Goal: Task Accomplishment & Management: Use online tool/utility

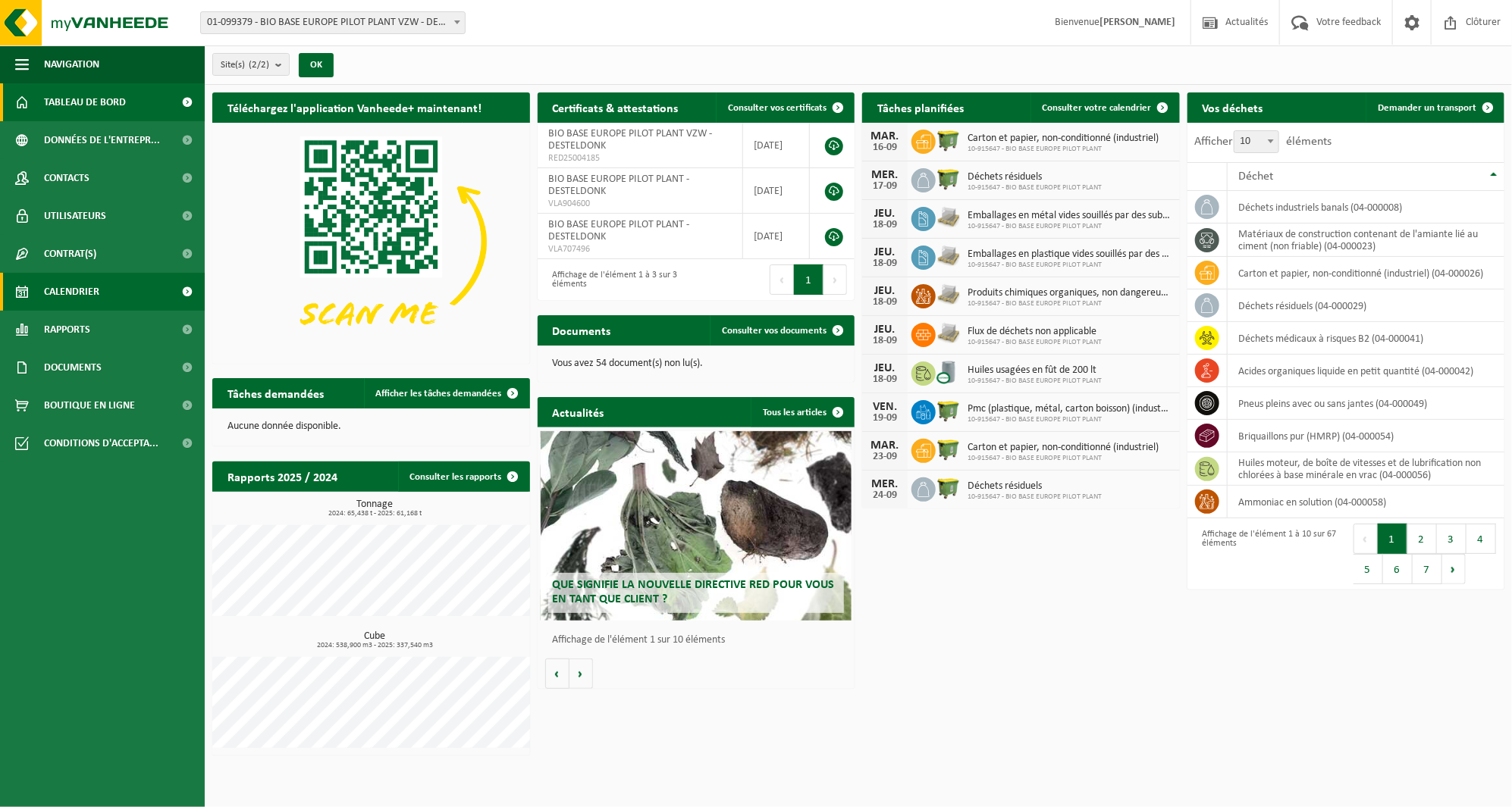
click at [118, 289] on link "Calendrier" at bounding box center [102, 292] width 204 height 38
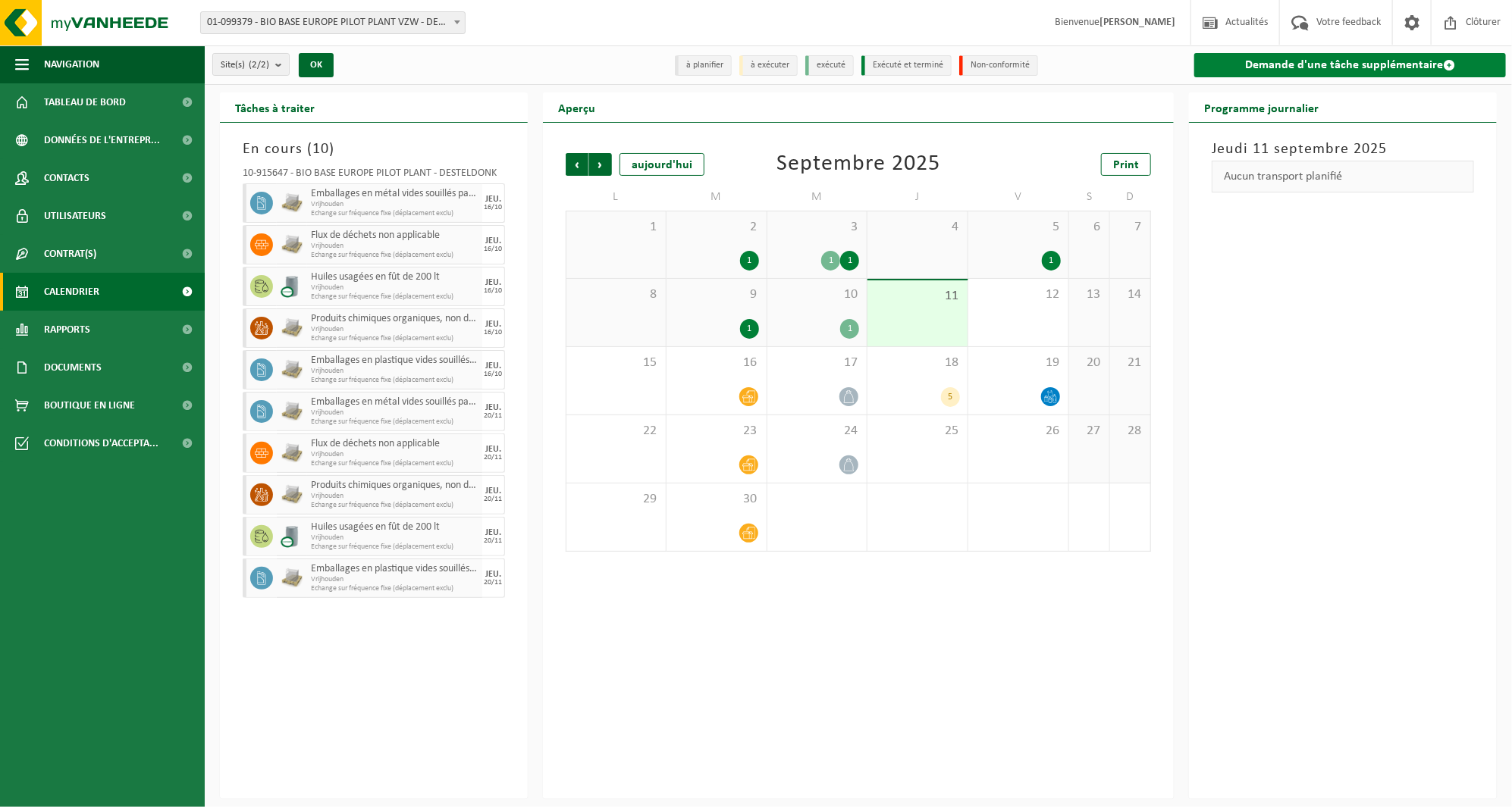
click at [1310, 59] on link "Demande d'une tâche supplémentaire" at bounding box center [1349, 65] width 312 height 24
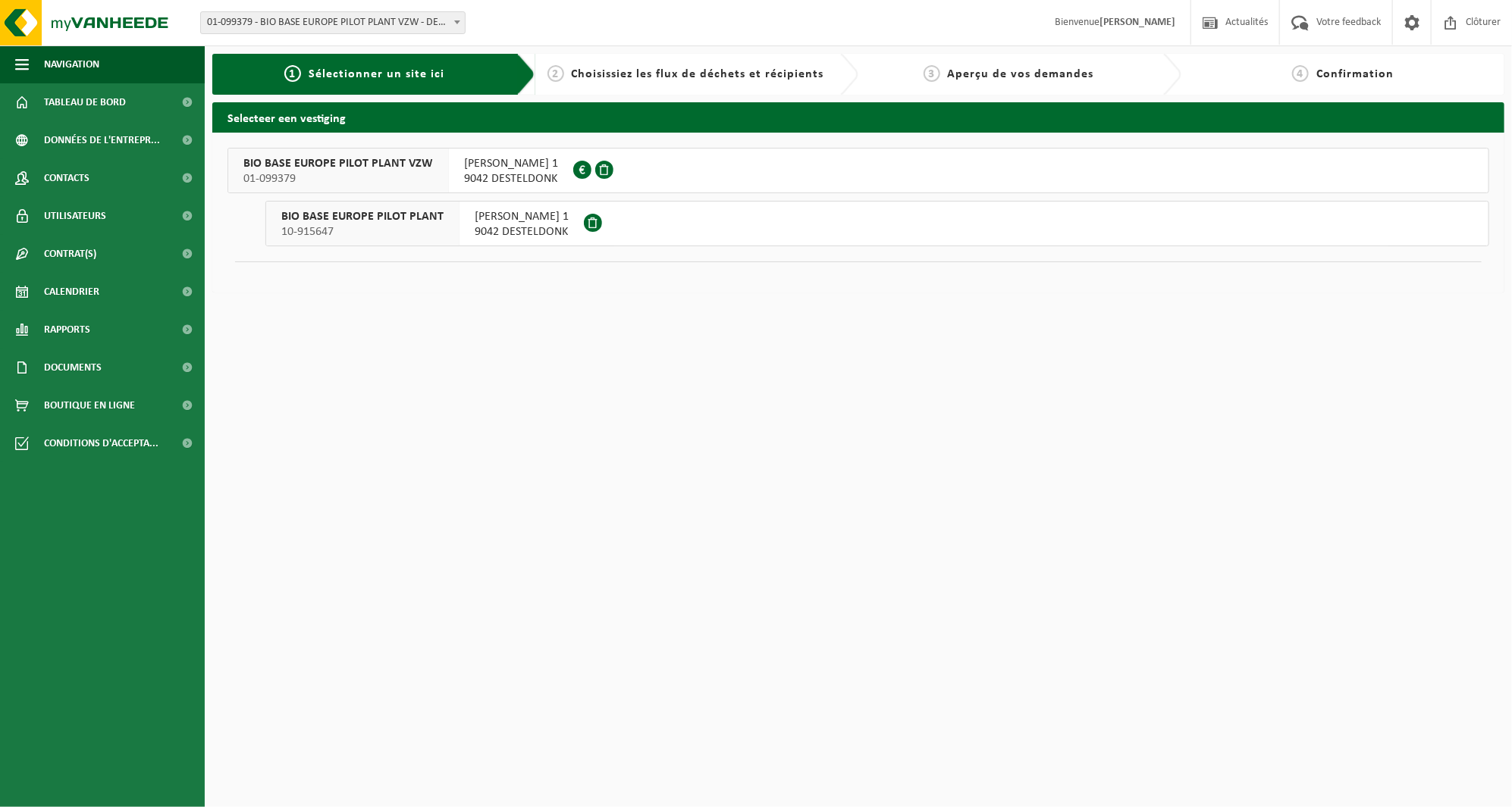
click at [683, 184] on button "BIO BASE EUROPE PILOT PLANT VZW 01-099379 RODENHUIZEKAAI 1 9042 DESTELDONK 0806…" at bounding box center [859, 171] width 1262 height 45
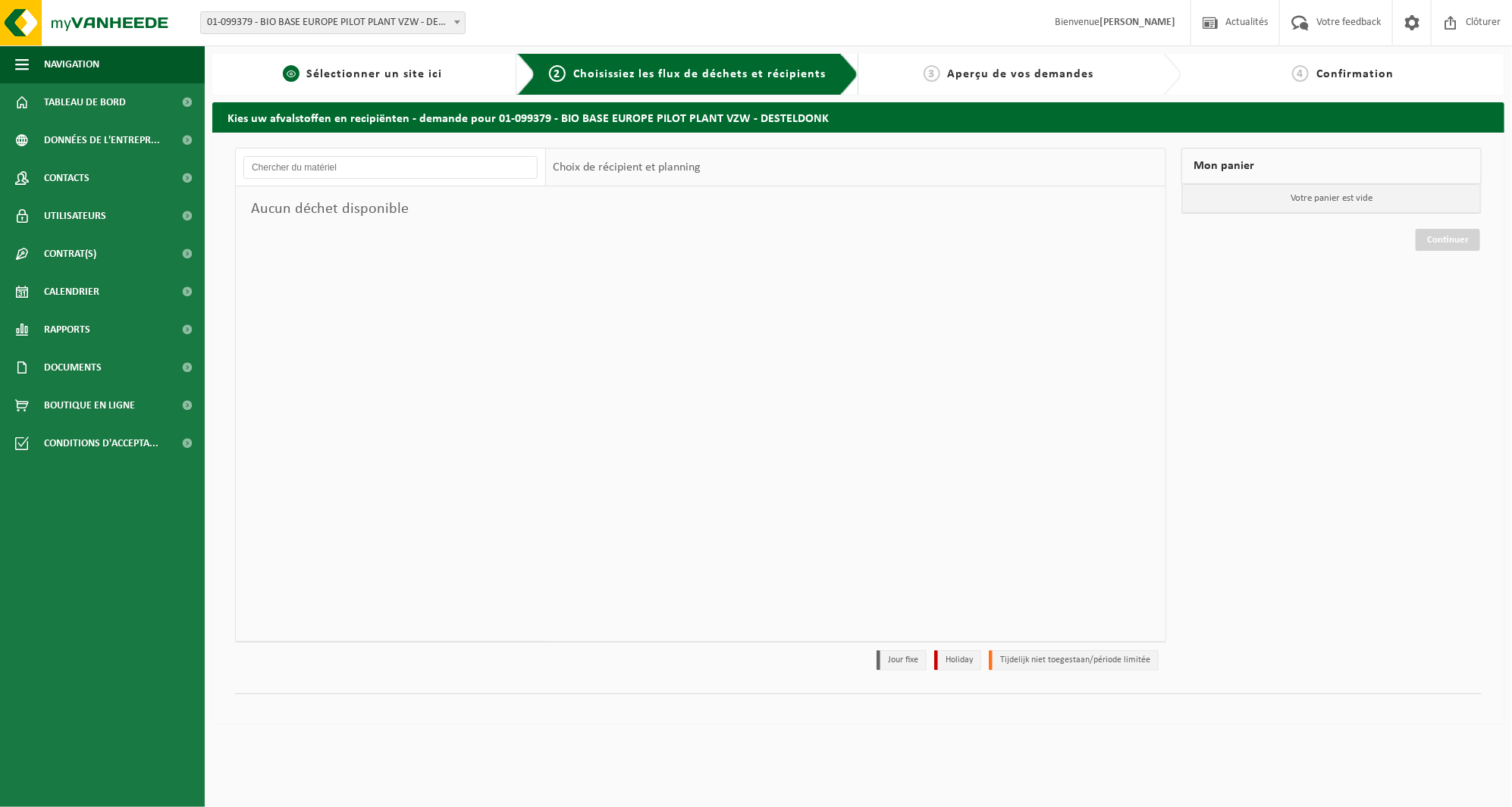
click at [427, 85] on div "1 Sélectionner un site ici" at bounding box center [373, 74] width 323 height 41
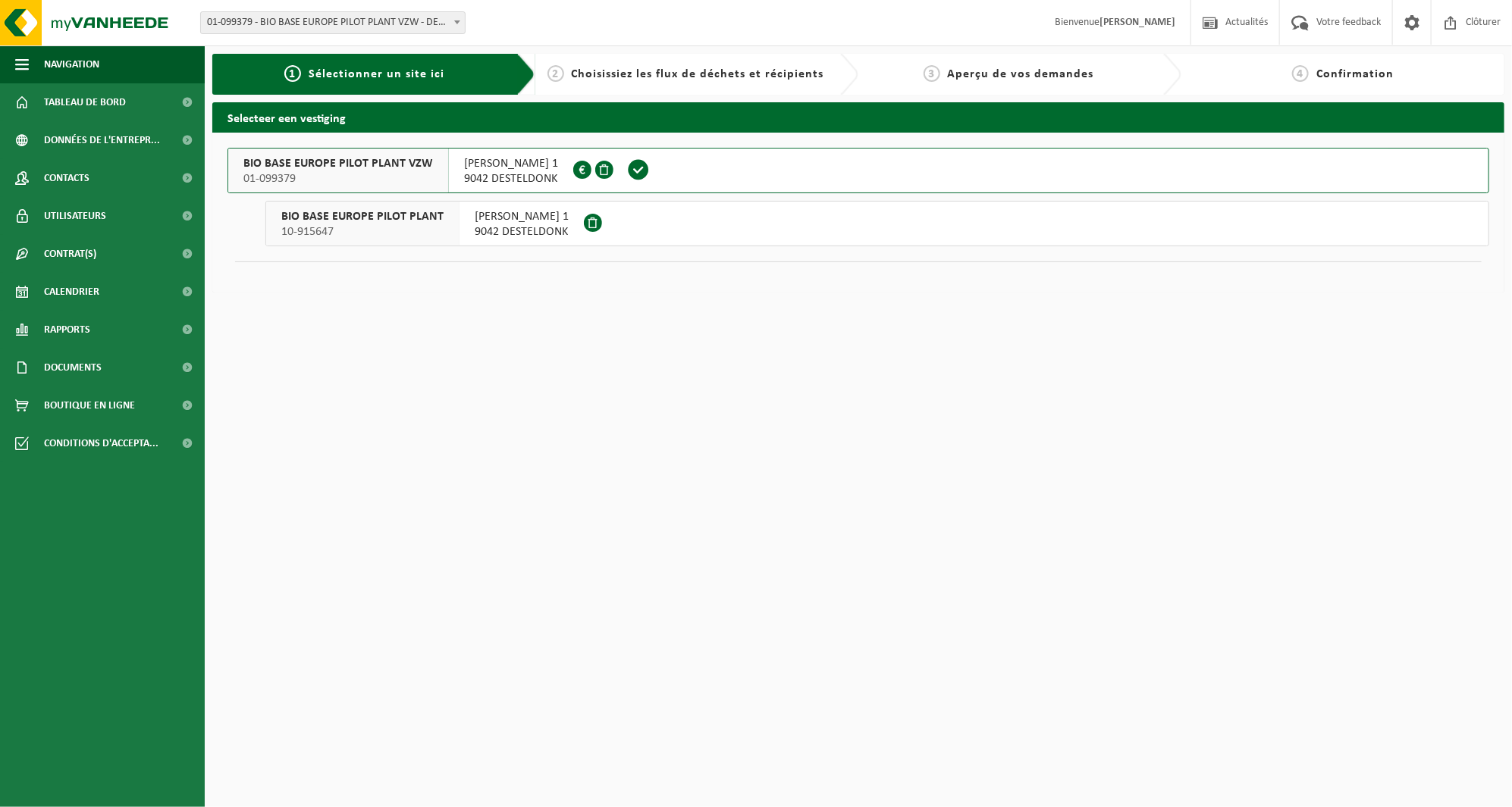
click at [624, 225] on button "BIO BASE EUROPE PILOT PLANT 10-915647 RODENHUIZEKAAI 1 9042 DESTELDONK" at bounding box center [878, 223] width 1224 height 45
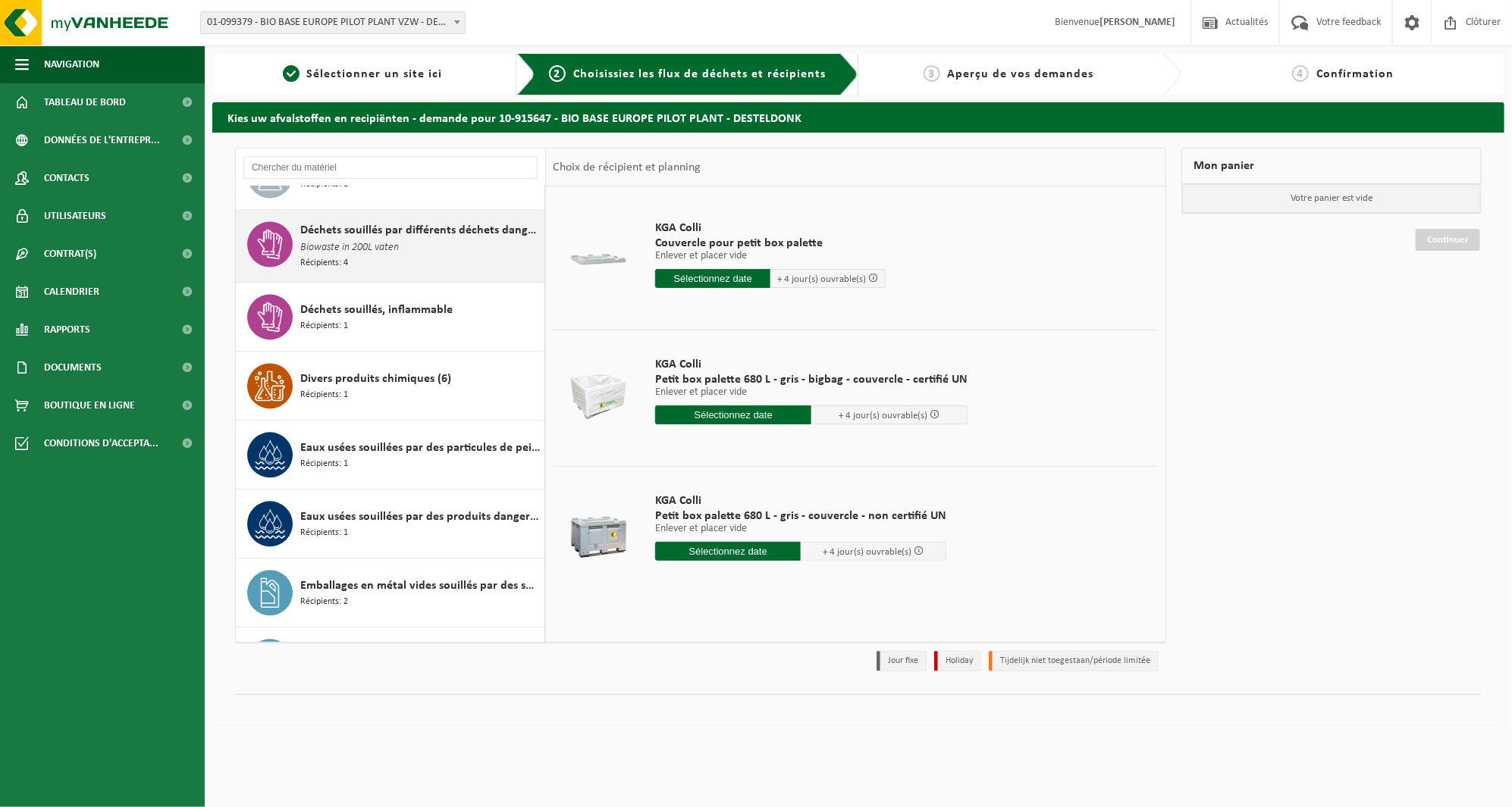
scroll to position [1909, 0]
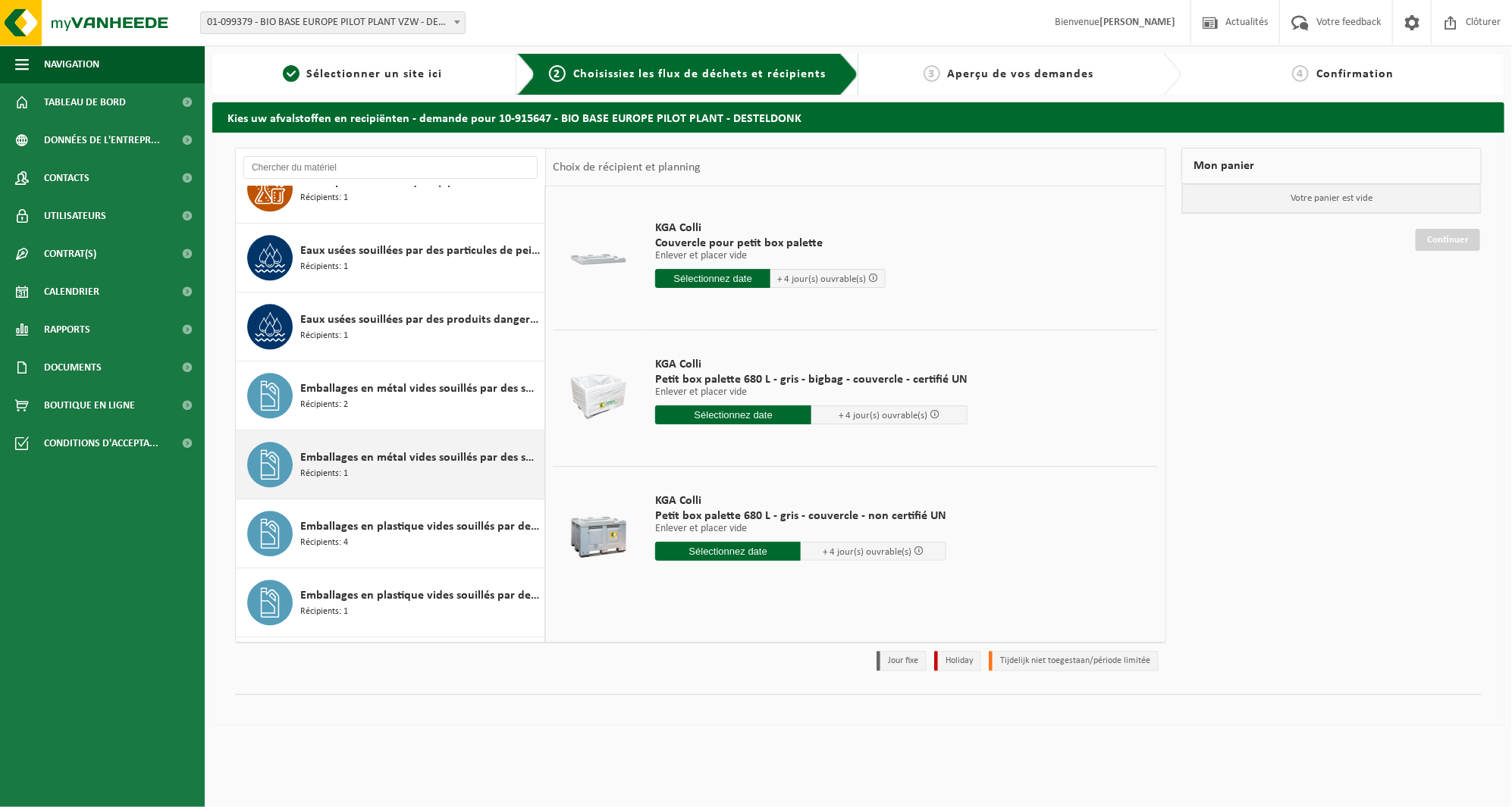
click at [420, 453] on span "Emballages en métal vides souillés par des substances toxiques" at bounding box center [420, 458] width 240 height 18
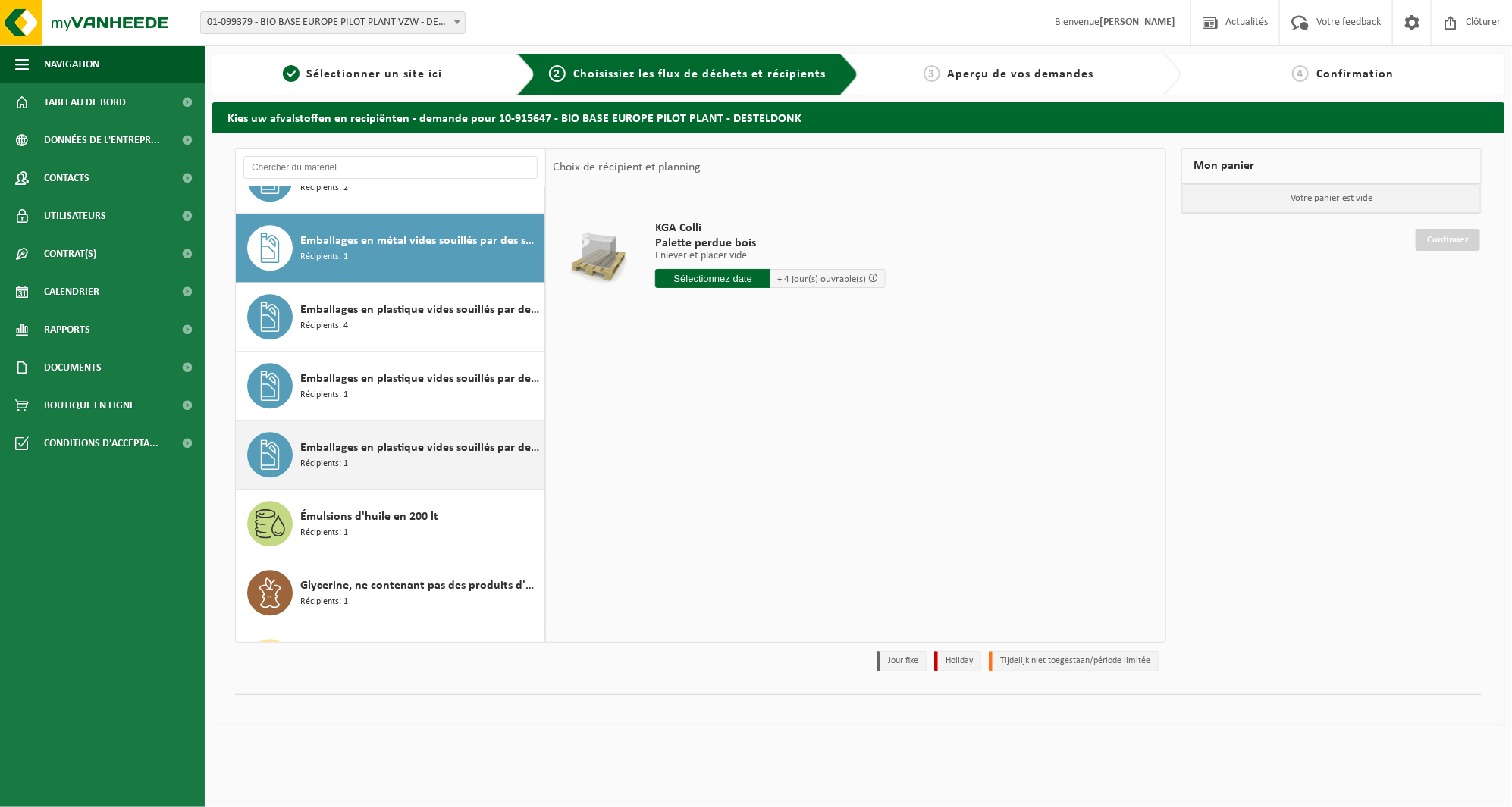
scroll to position [2294, 0]
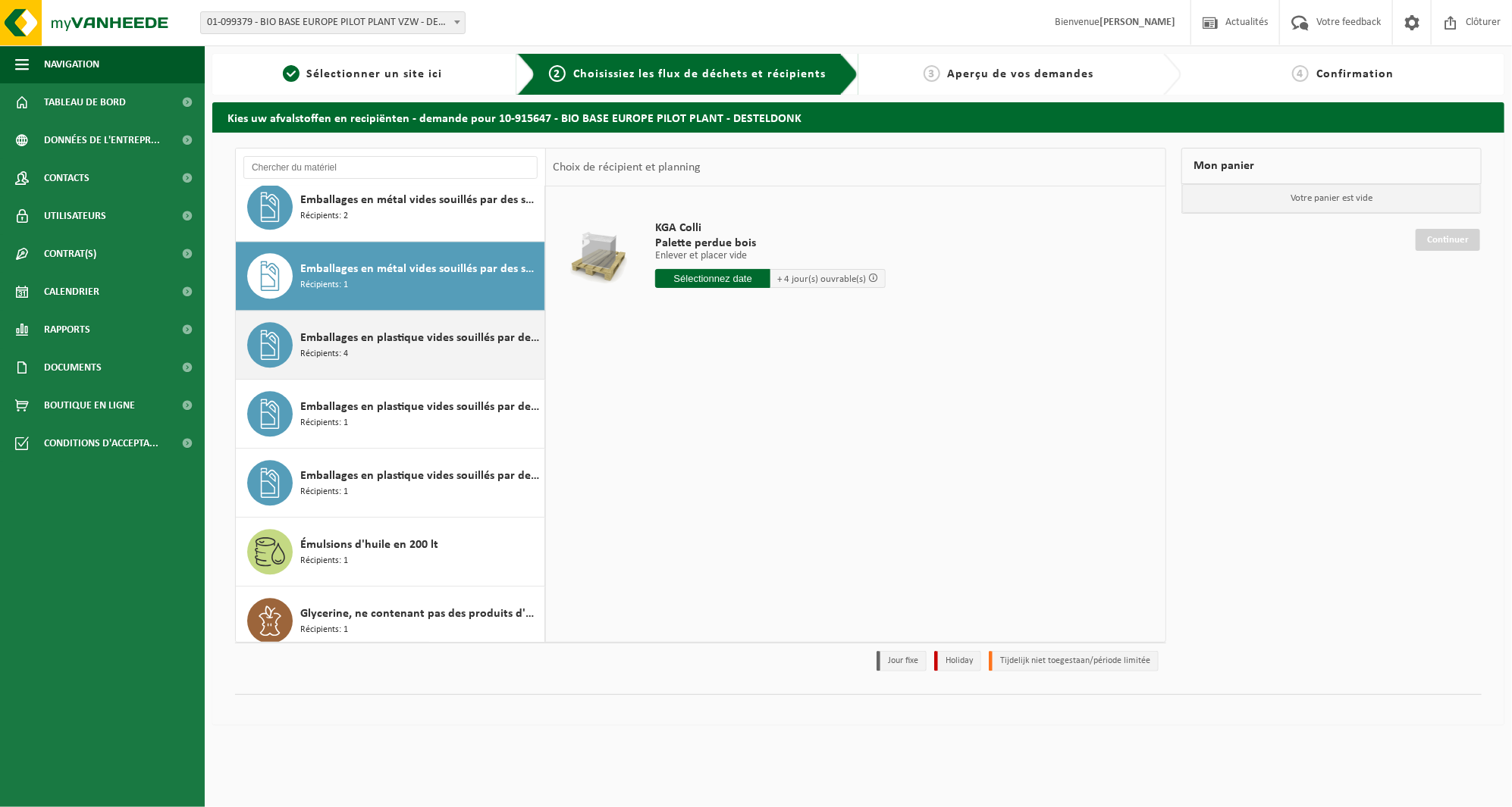
click at [470, 358] on div "Emballages en plastique vides souillés par des substances dangereuses Récipient…" at bounding box center [420, 345] width 240 height 45
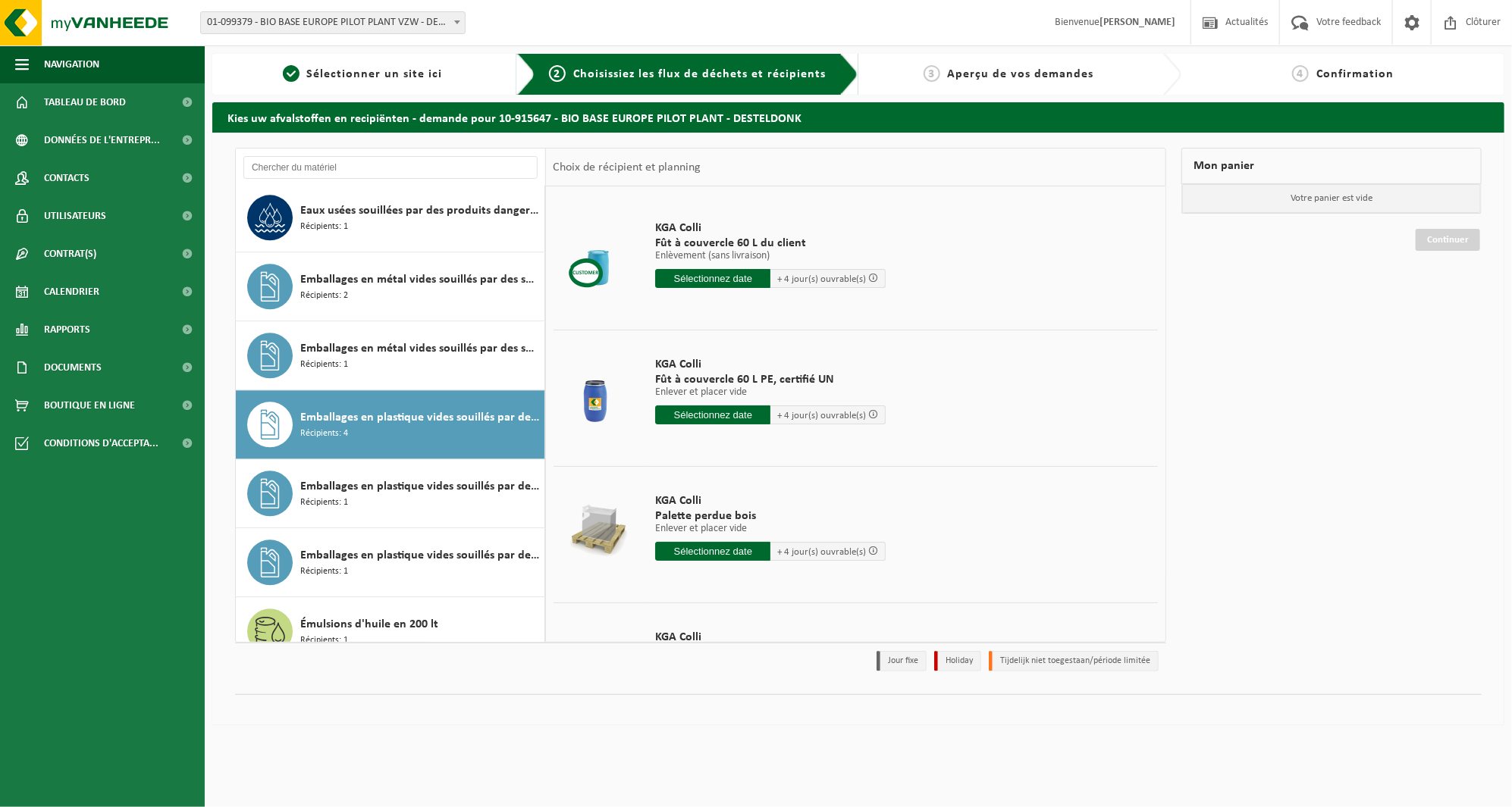
scroll to position [2195, 0]
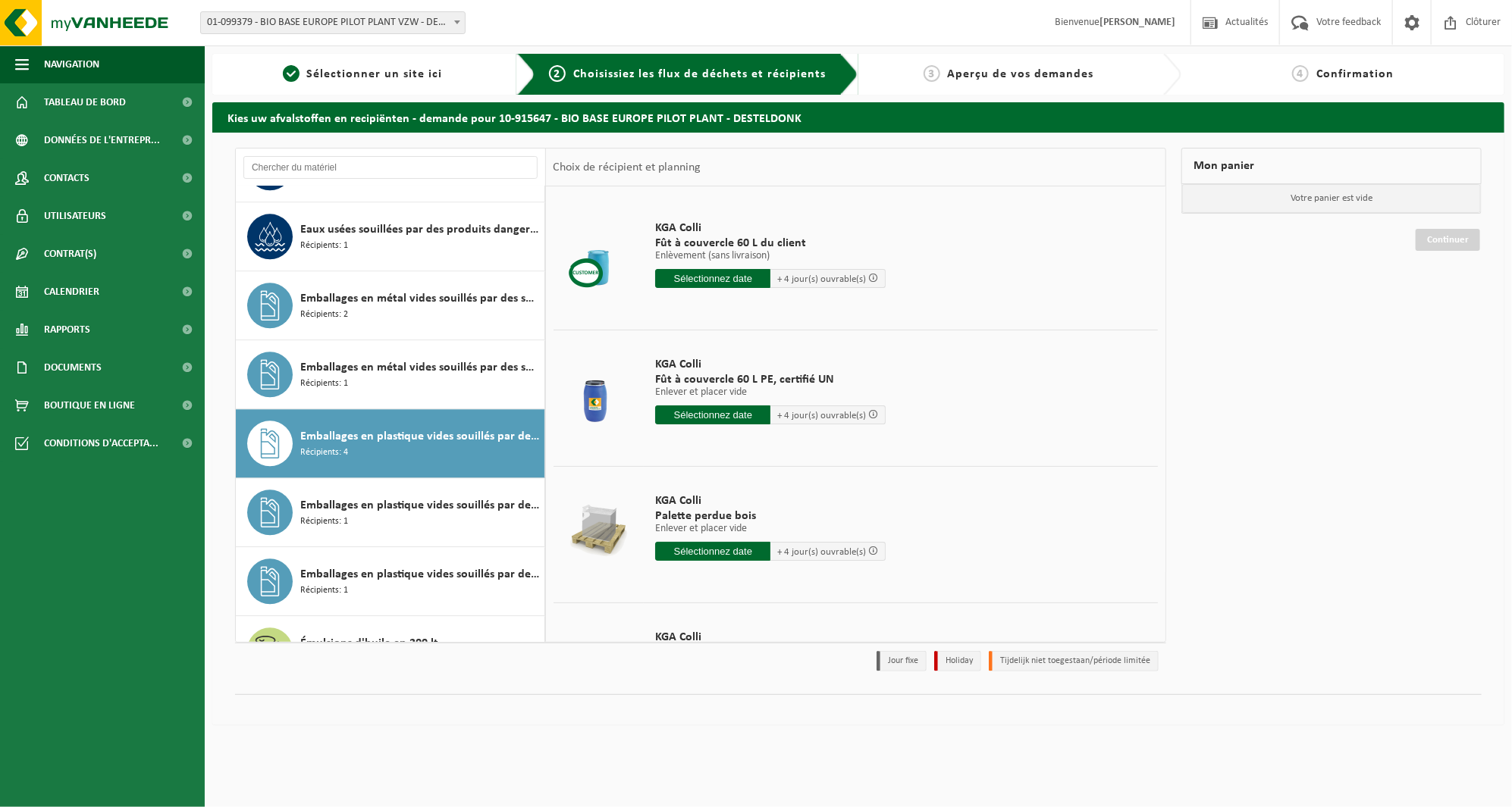
click at [543, 167] on div at bounding box center [390, 167] width 310 height 38
drag, startPoint x: 437, startPoint y: 436, endPoint x: 370, endPoint y: 440, distance: 67.1
click at [370, 440] on span "Emballages en plastique vides souillés par des substances dangereuses" at bounding box center [420, 436] width 240 height 18
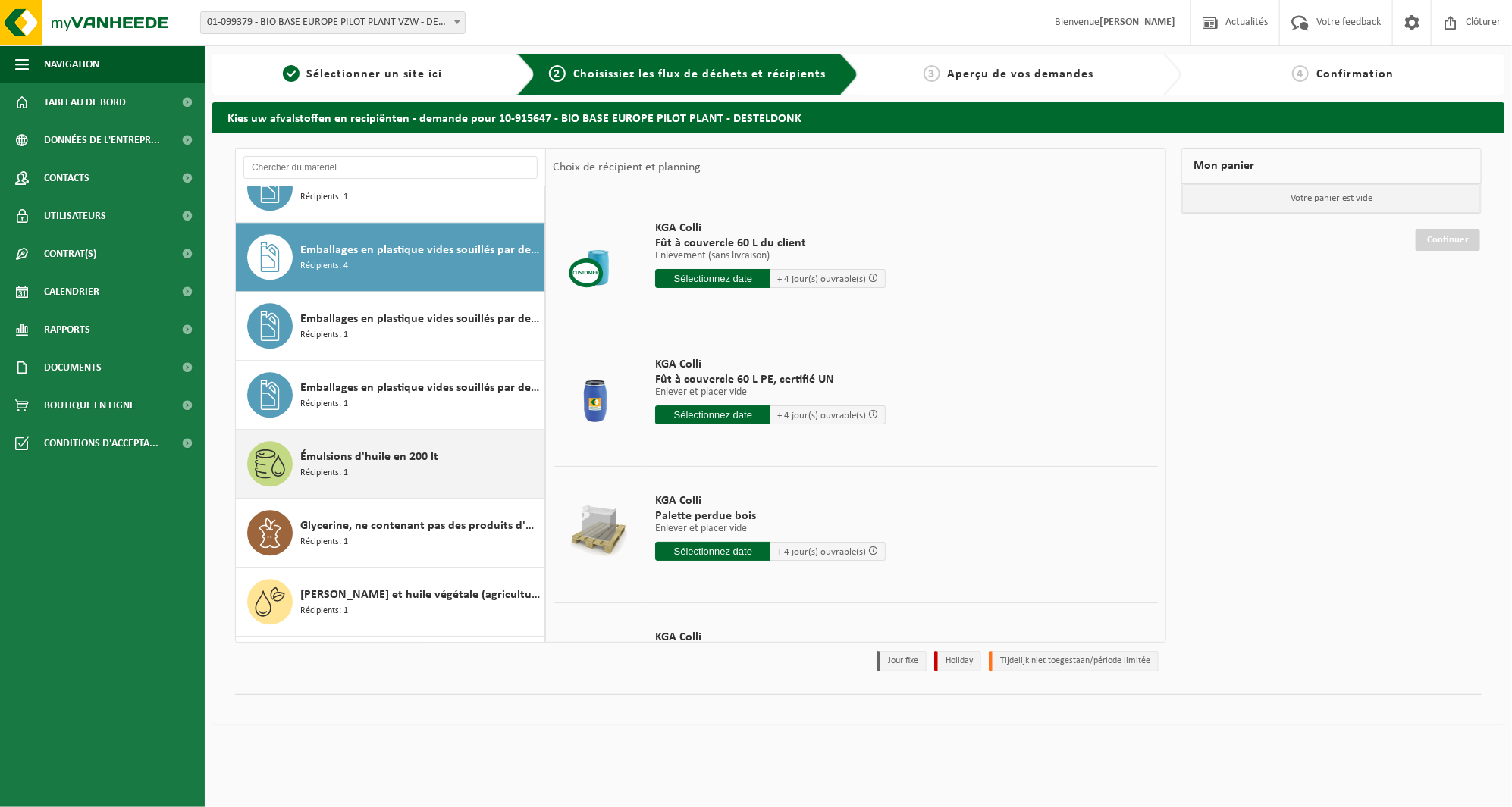
scroll to position [2420, 0]
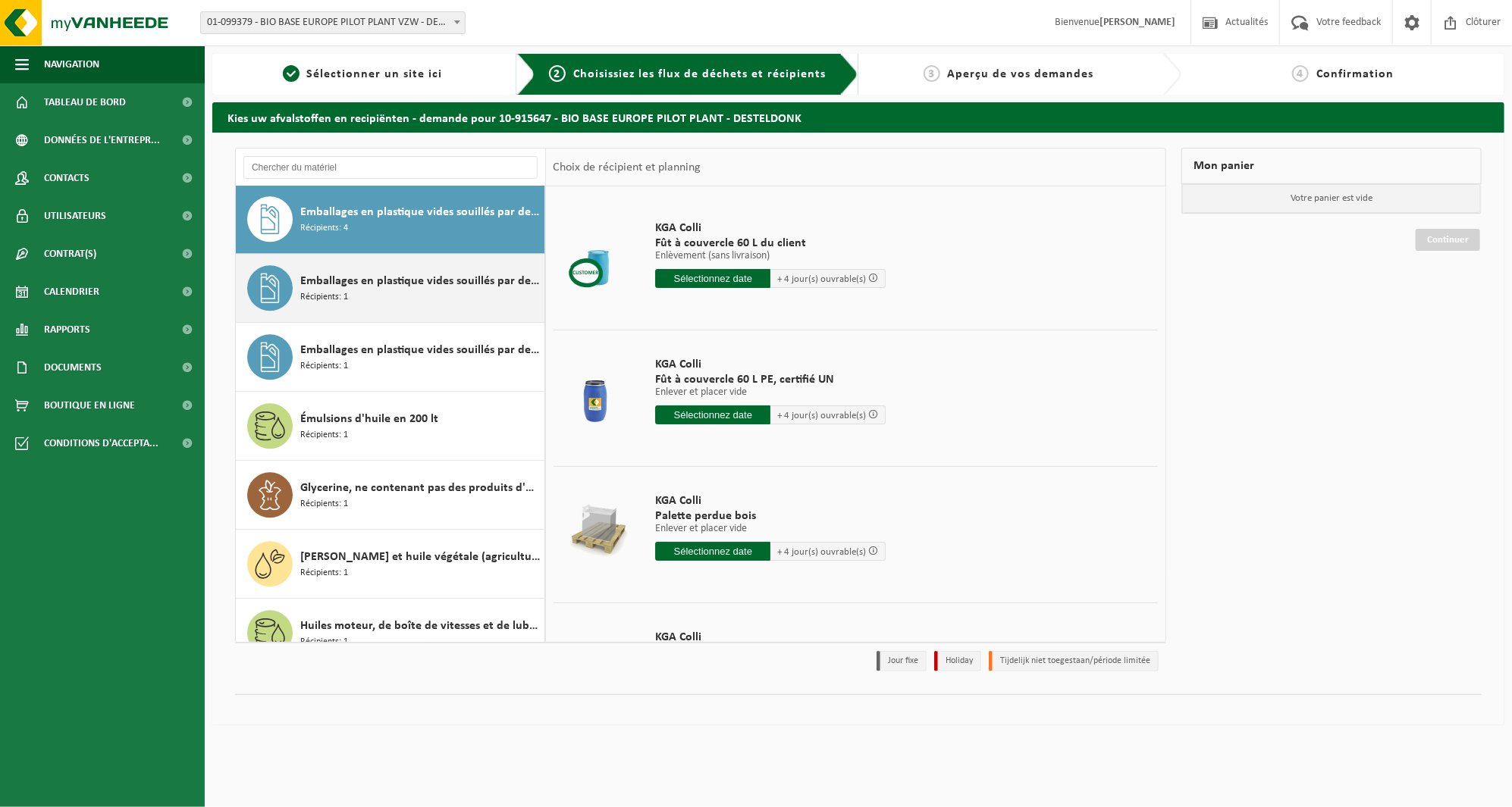
click at [441, 311] on div "Emballages en plastique vides souillés par des substances oxydants (comburant) …" at bounding box center [420, 288] width 240 height 45
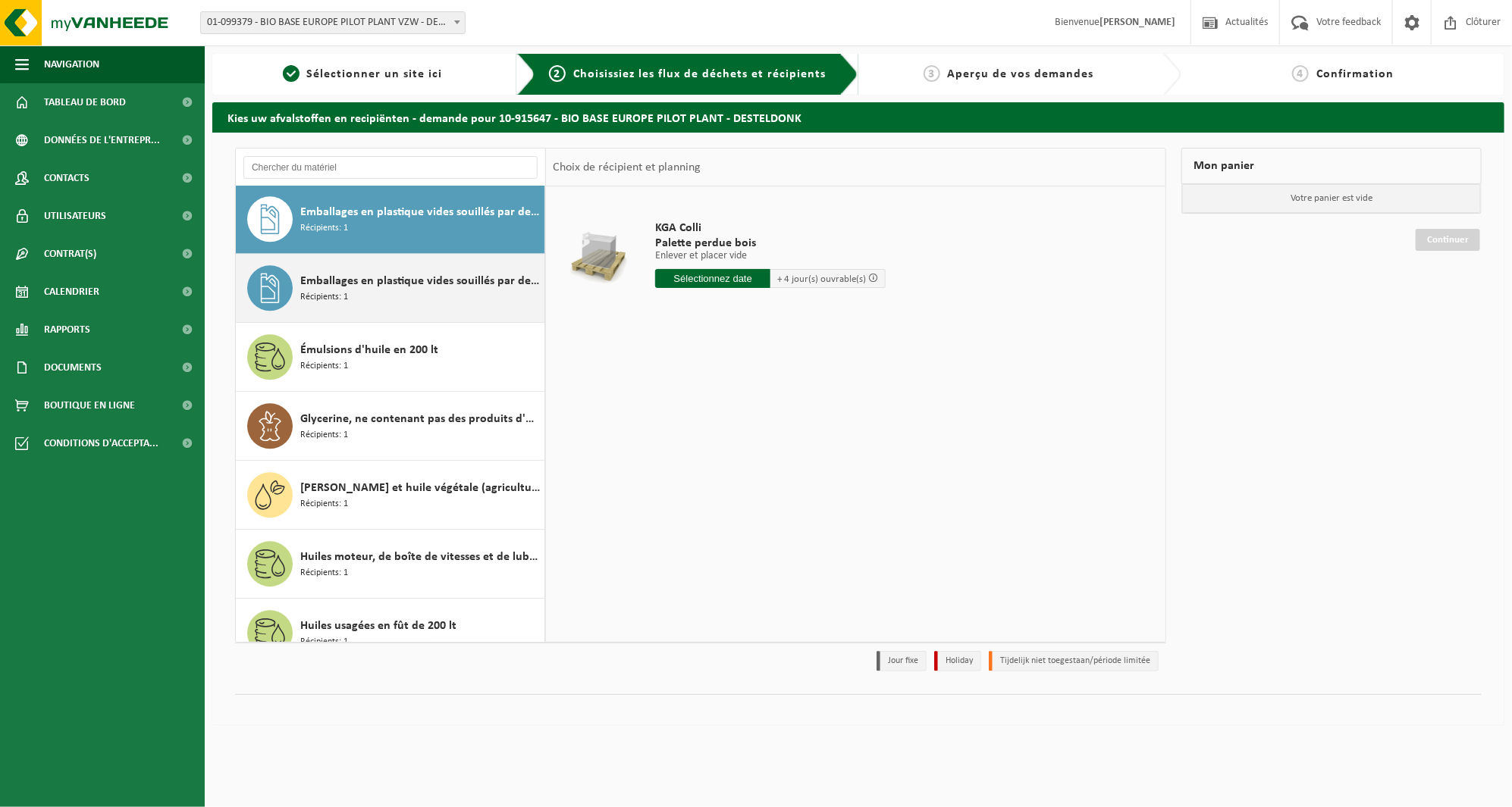
click at [436, 304] on div "Emballages en plastique vides souillés par des substances toxiques Récipients: 1" at bounding box center [420, 288] width 240 height 45
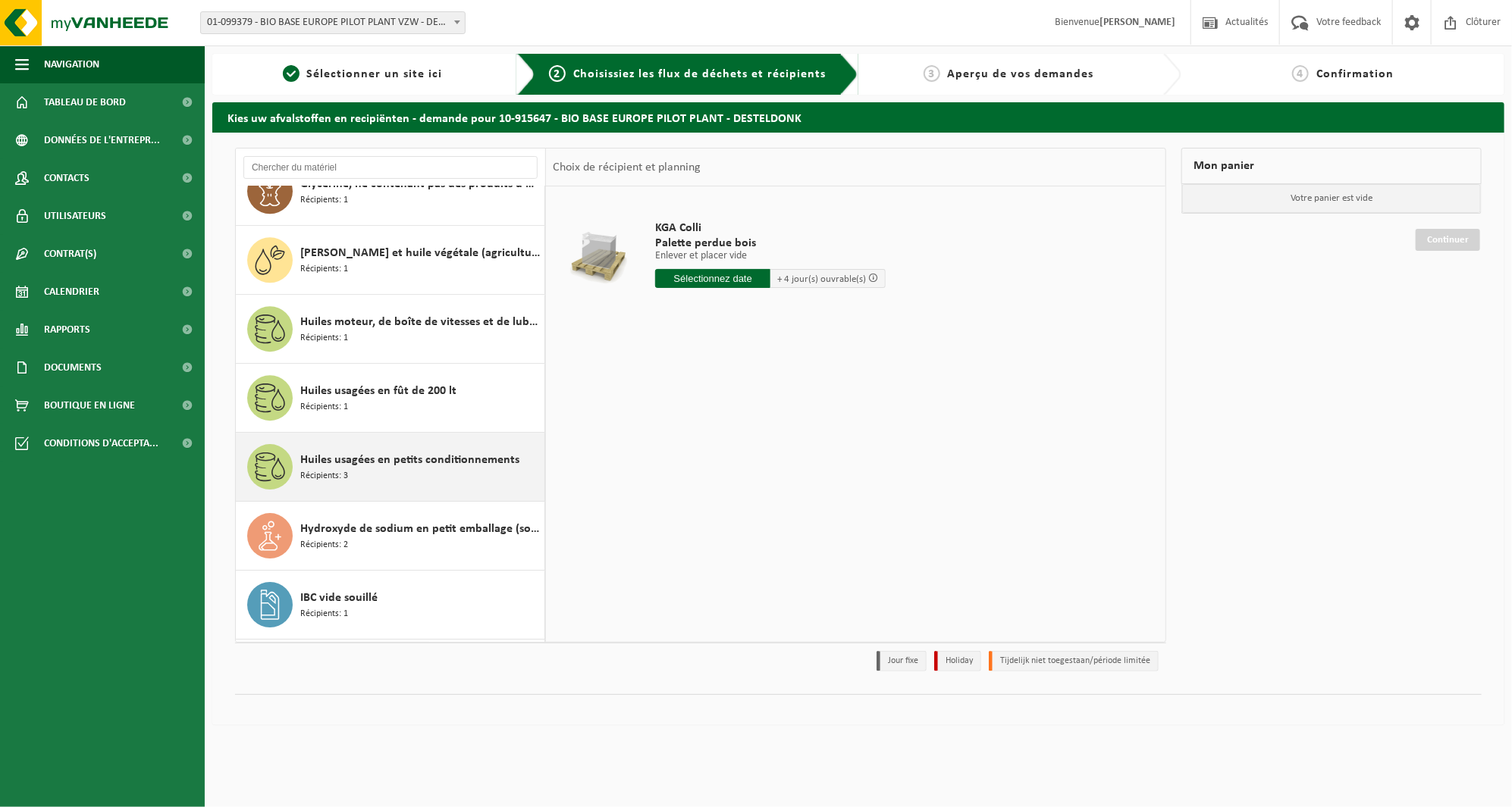
scroll to position [2501, 0]
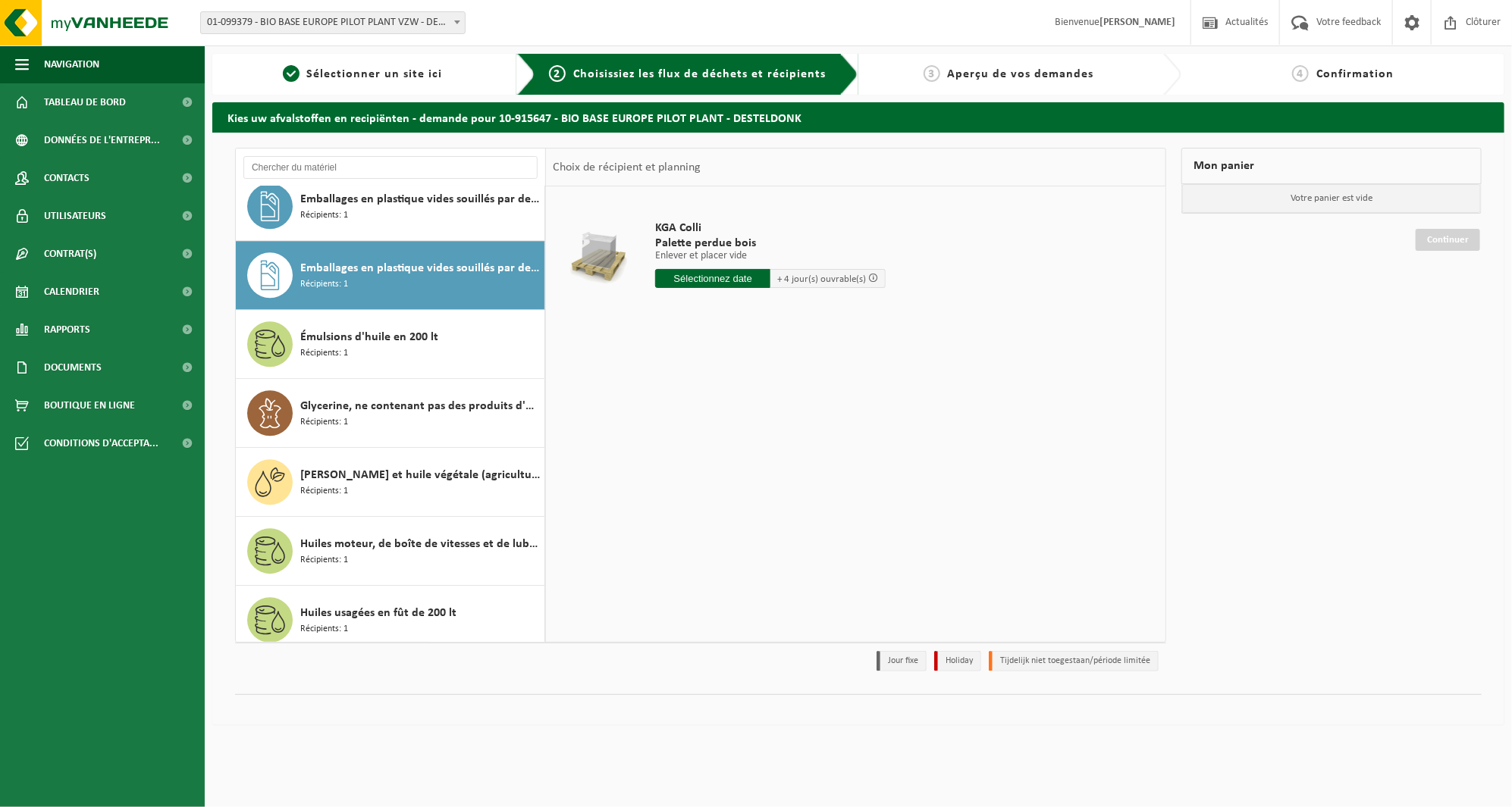
click at [688, 278] on input "text" at bounding box center [713, 278] width 116 height 19
click at [765, 409] on div "19" at bounding box center [775, 413] width 26 height 24
type input "à partir de 2025-09-19"
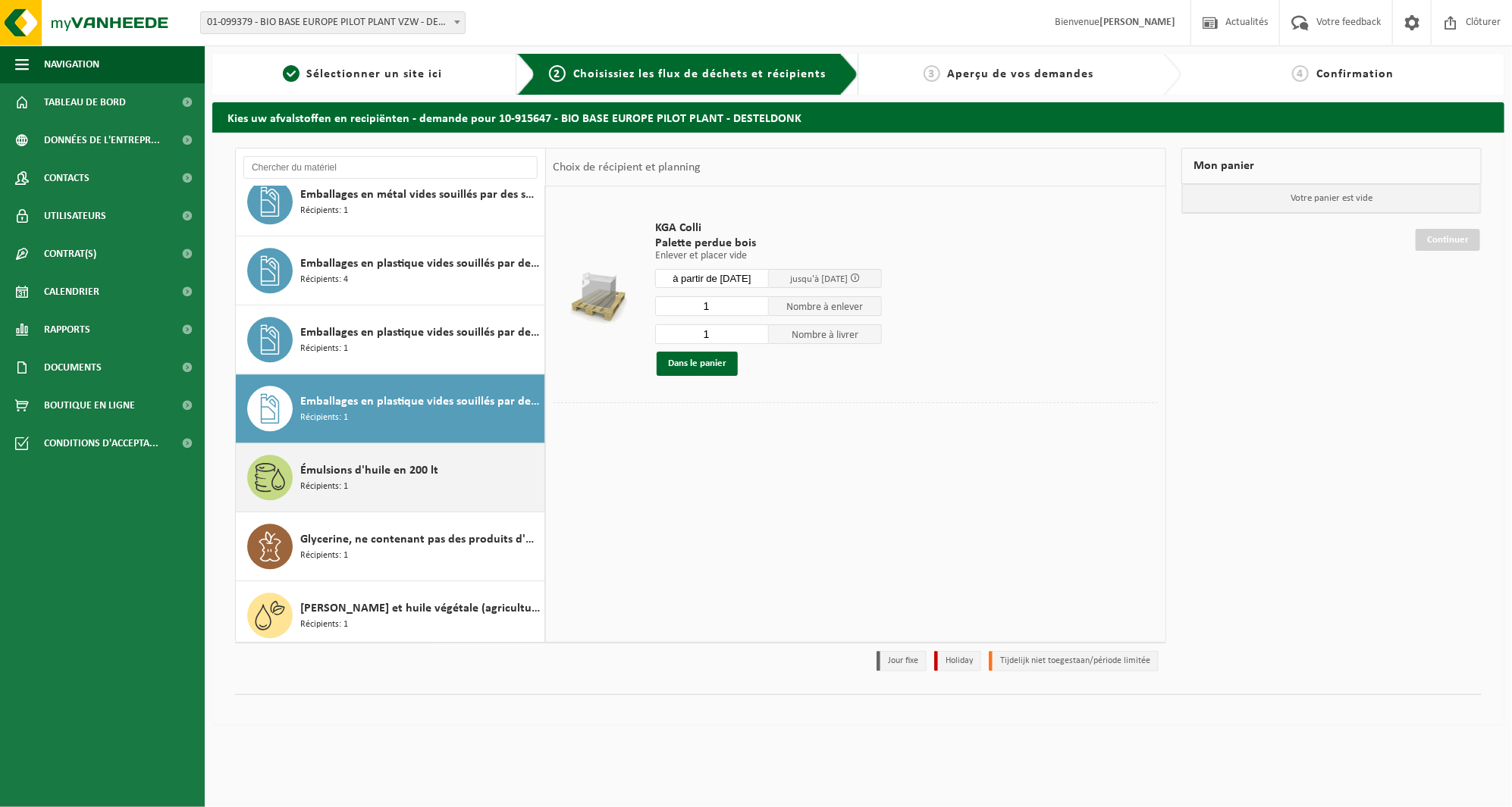
scroll to position [2332, 0]
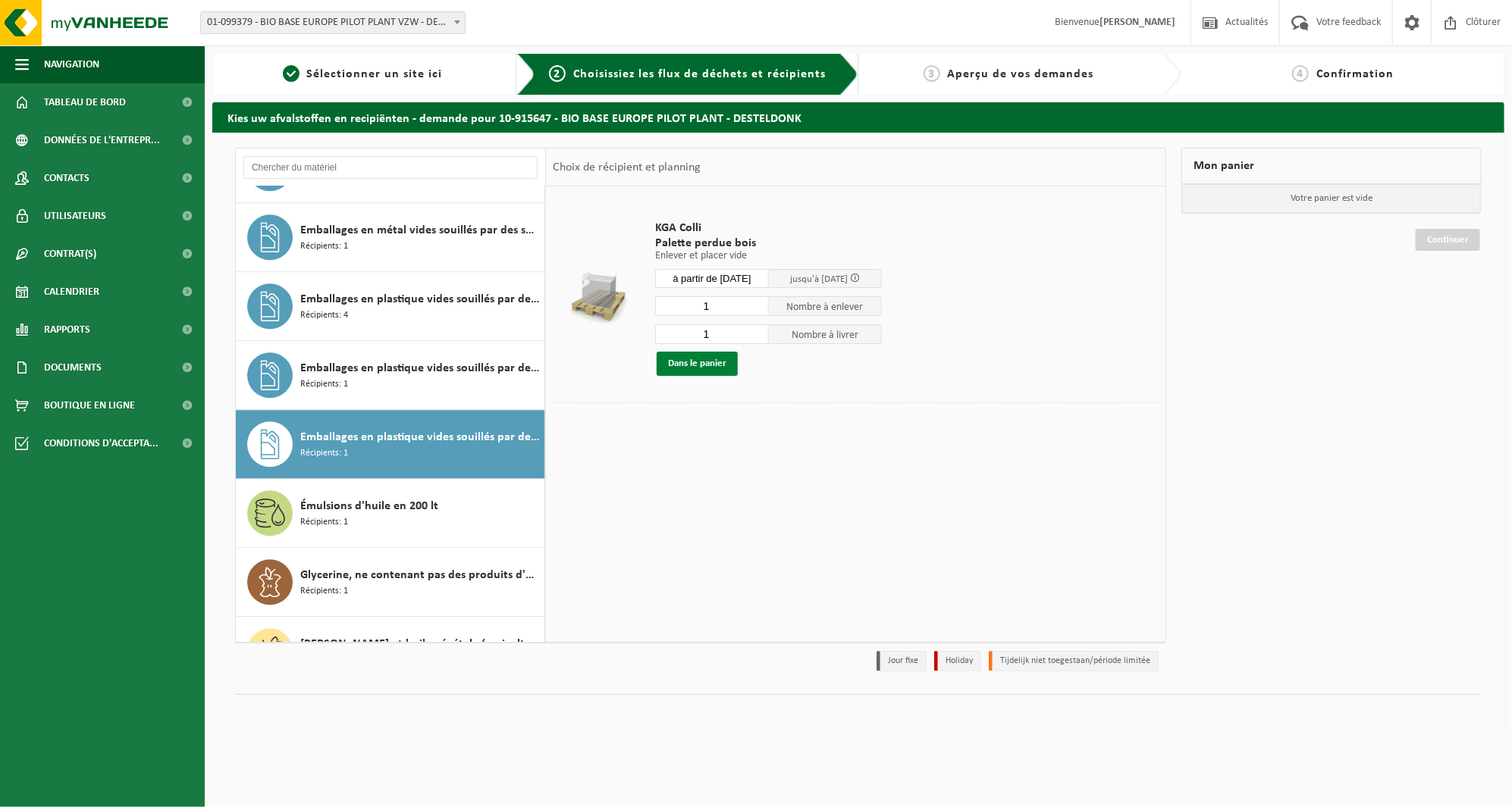
click at [717, 368] on button "Dans le panier" at bounding box center [697, 363] width 81 height 24
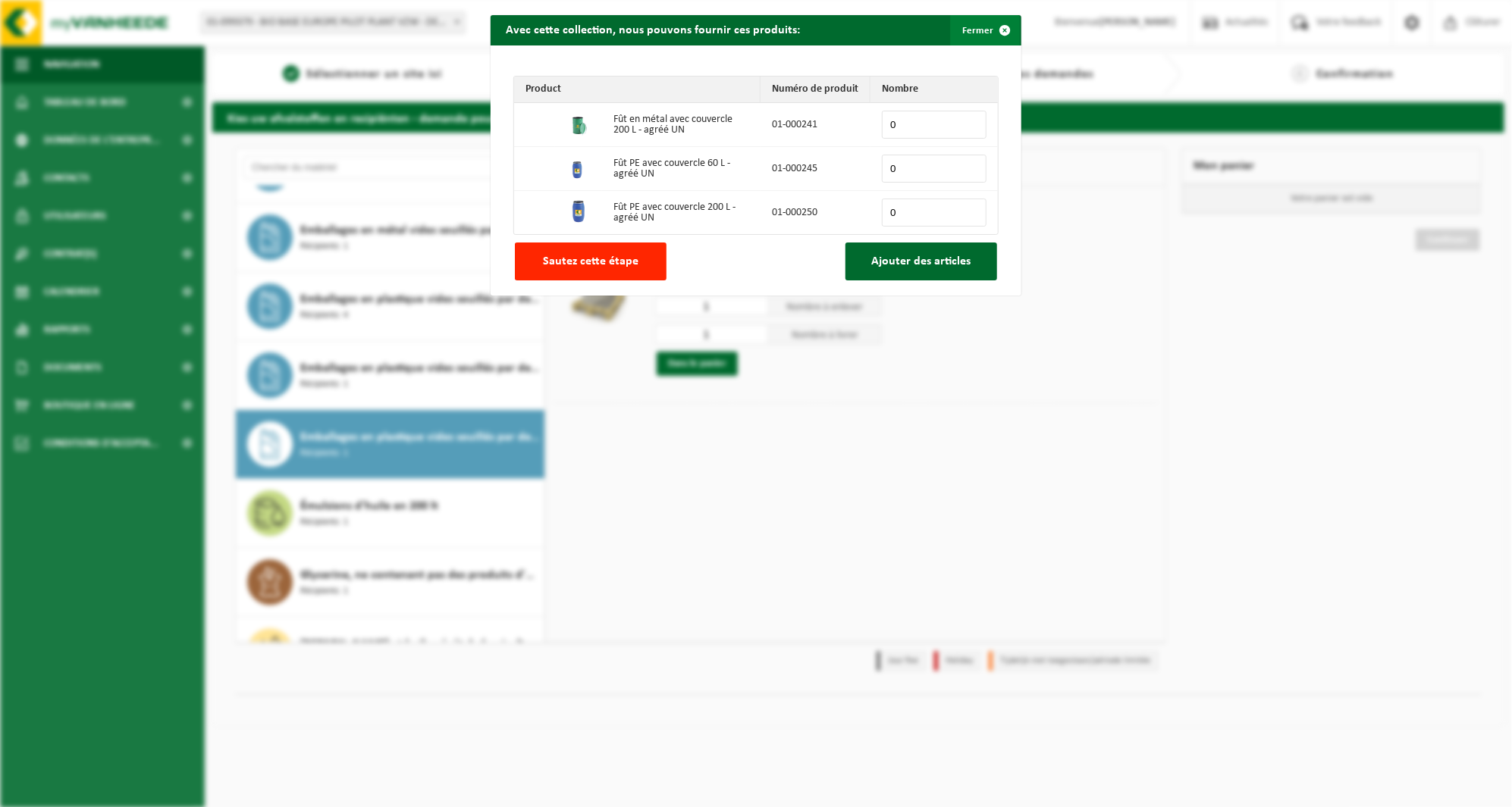
click at [979, 29] on button "Fermer" at bounding box center [984, 31] width 70 height 31
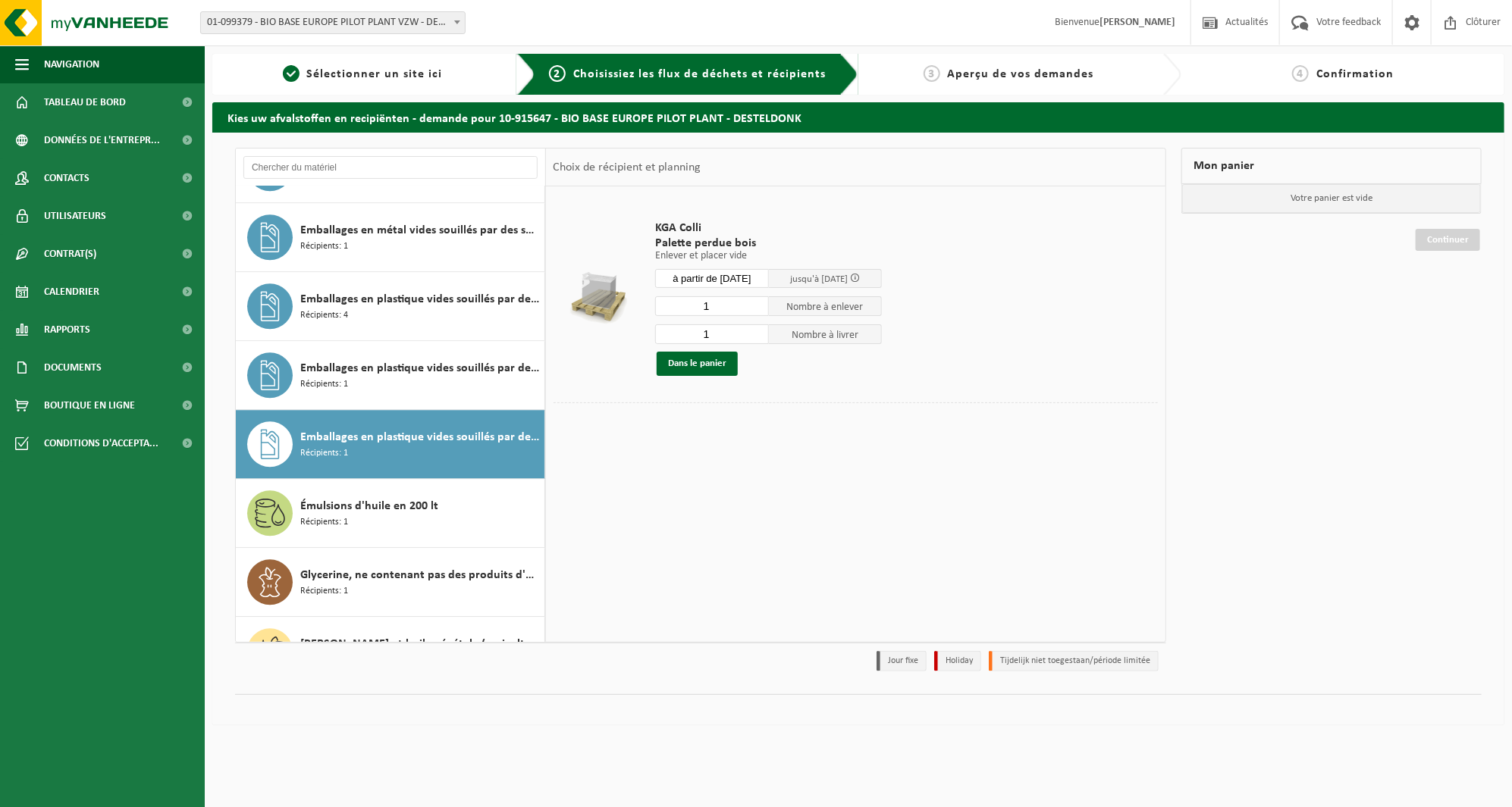
click at [418, 468] on div "Emballages en plastique vides souillés par des substances toxiques Récipients: 1" at bounding box center [390, 444] width 309 height 68
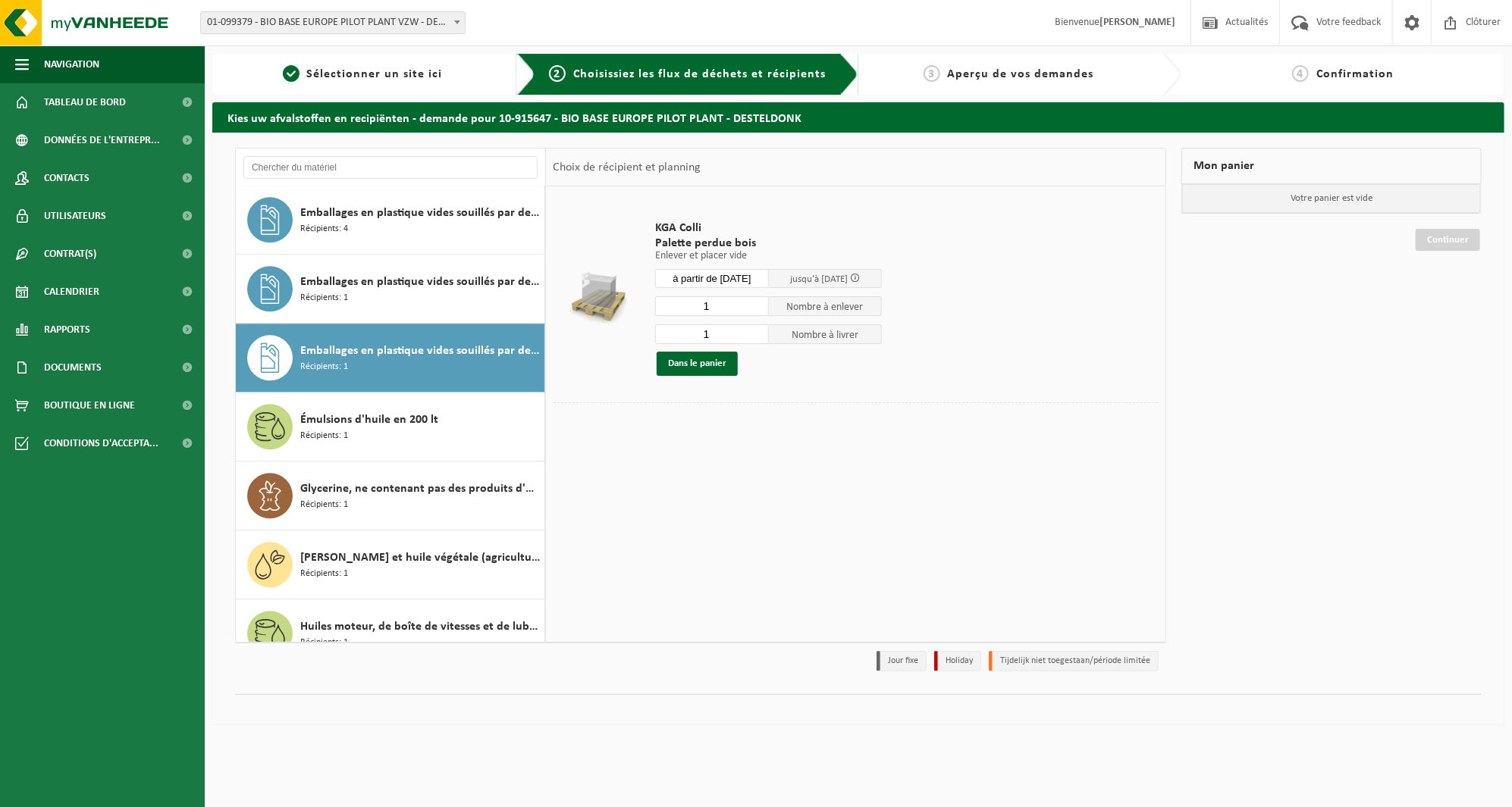
click at [418, 468] on div "Acides inorganiques liquide en petits emballages Récipients: 3 Acides organique…" at bounding box center [390, 414] width 310 height 455
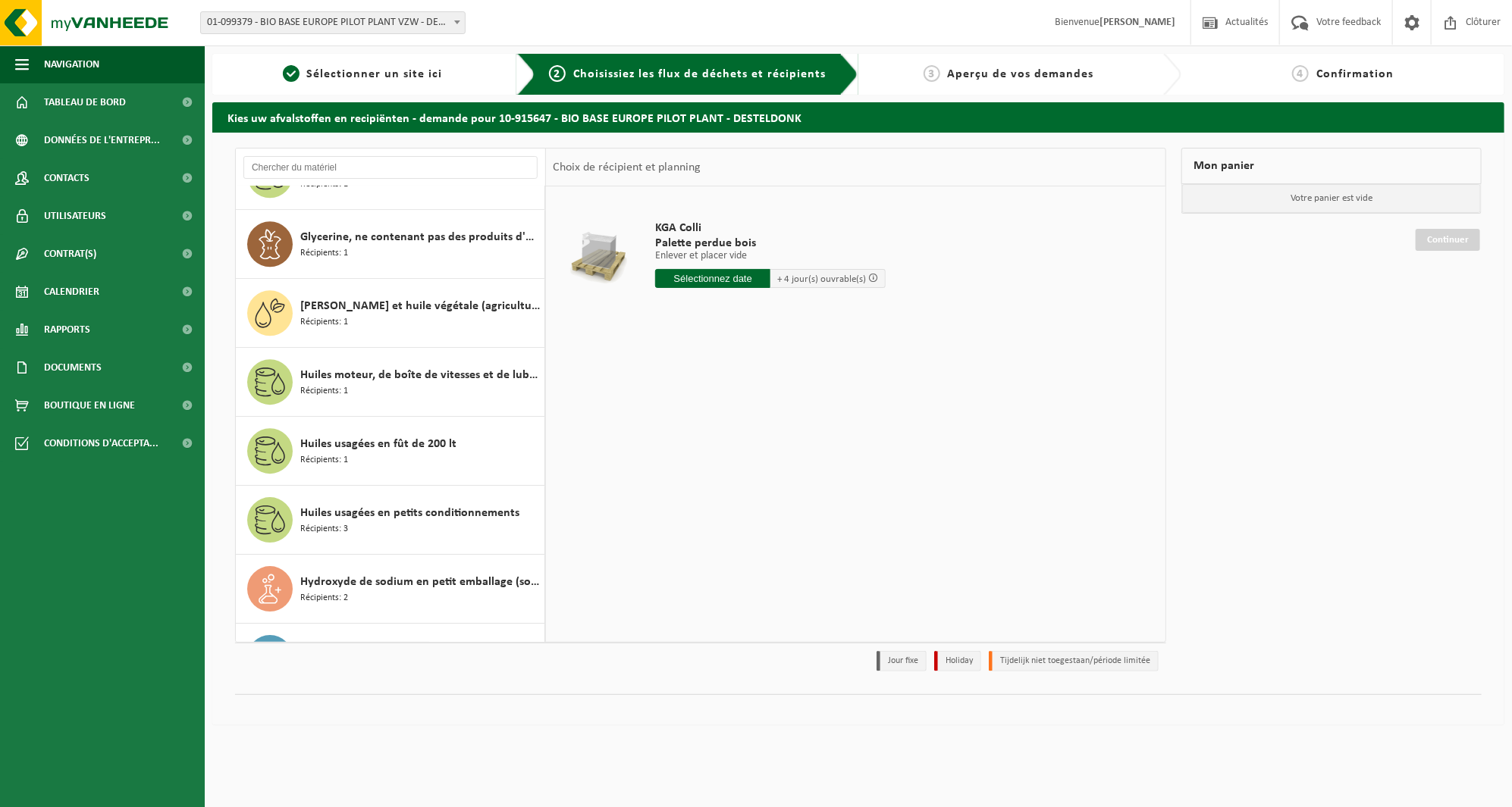
scroll to position [2670, 0]
click at [365, 165] on input "text" at bounding box center [390, 167] width 294 height 23
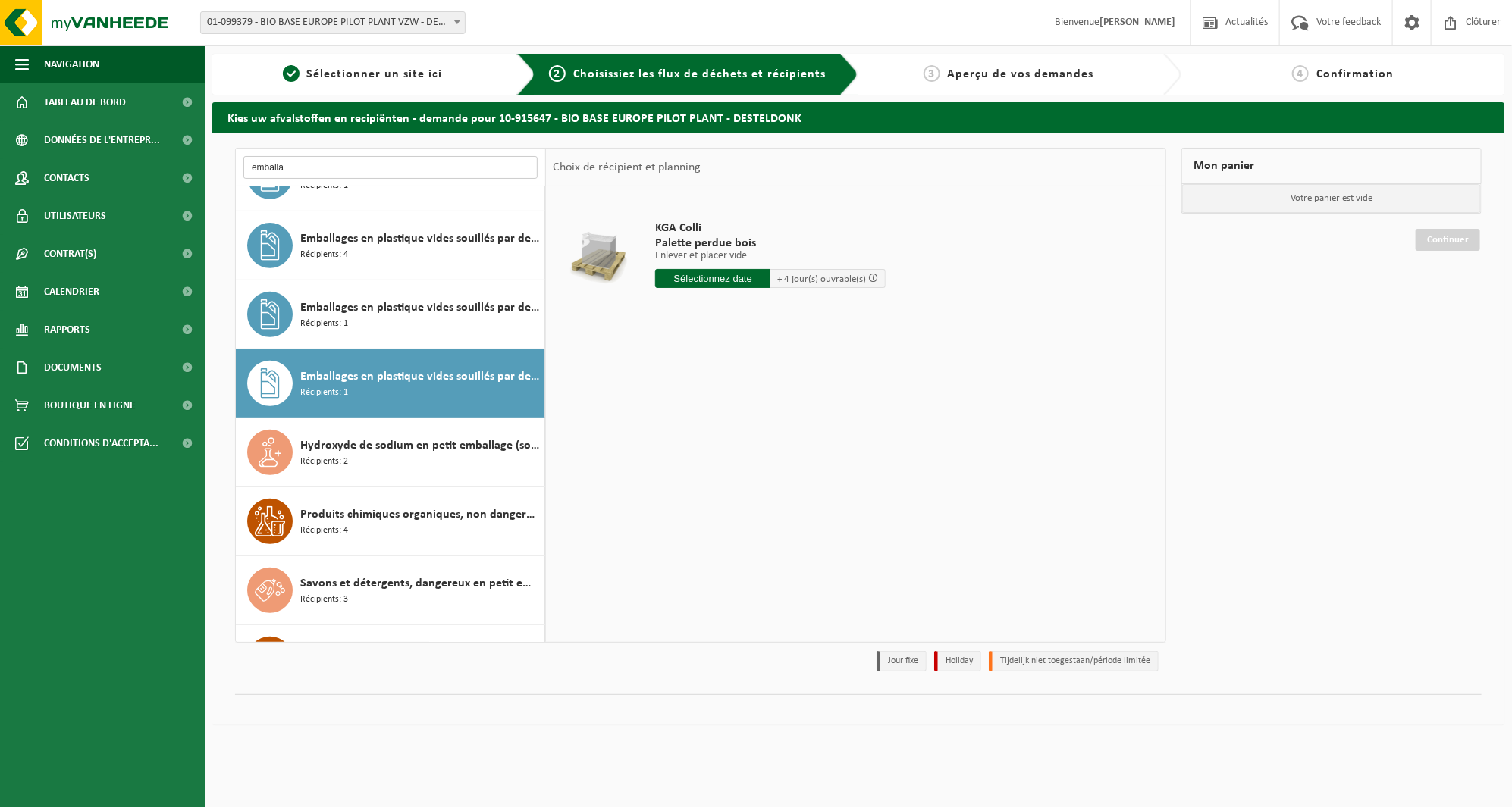
scroll to position [383, 0]
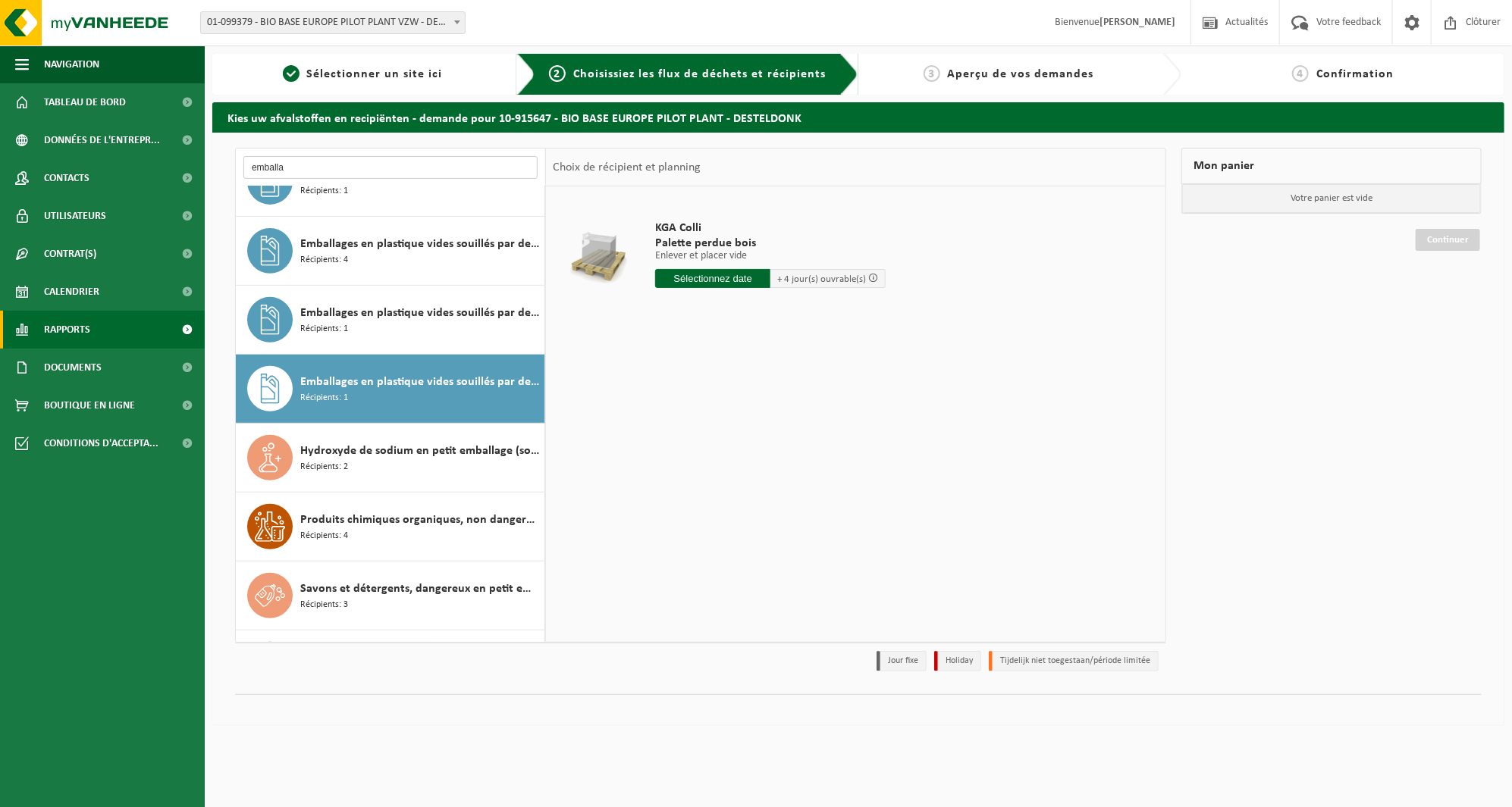
type input "emballa"
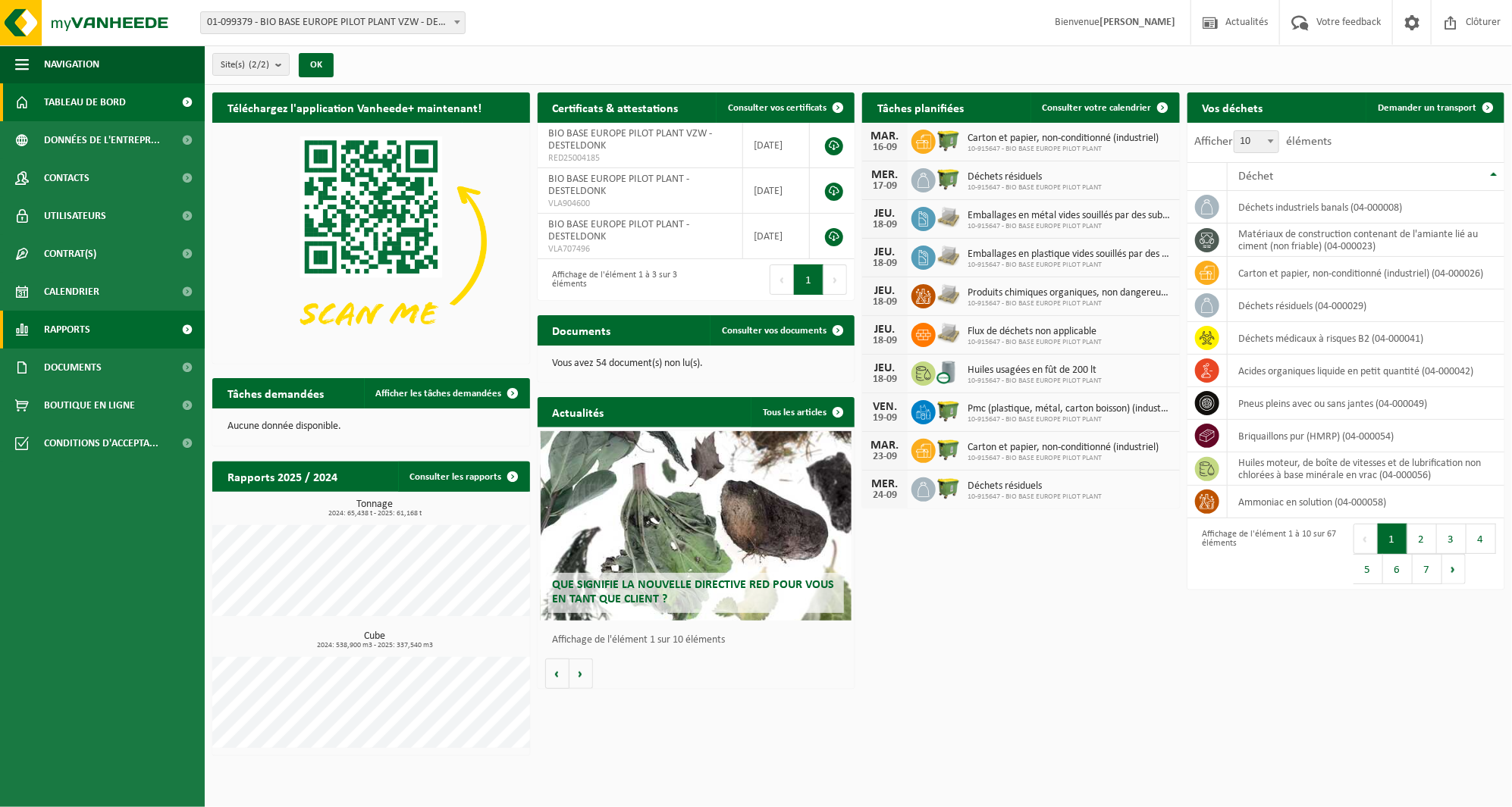
click at [78, 314] on span "Rapports" at bounding box center [67, 330] width 46 height 38
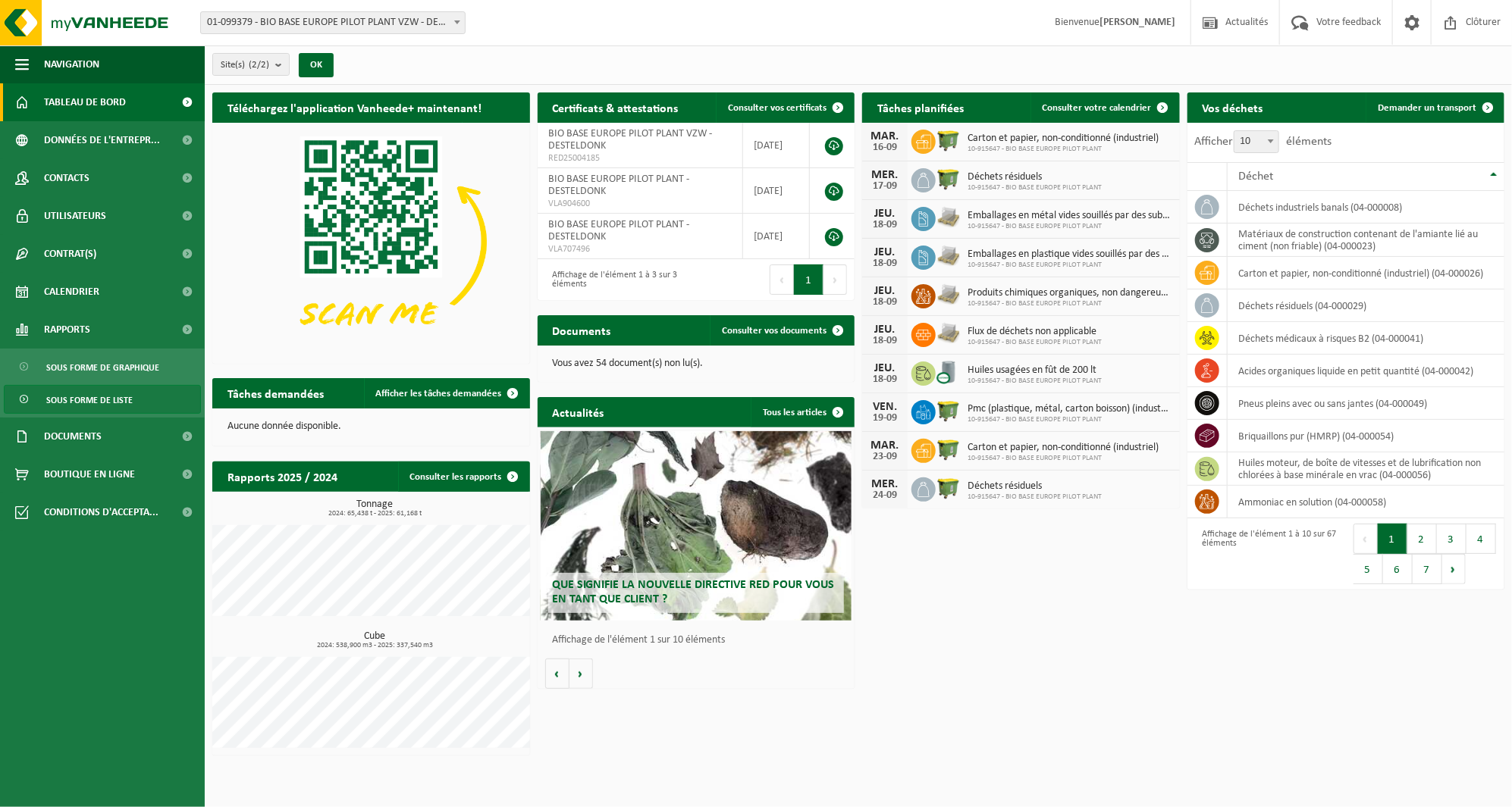
click at [87, 395] on span "Sous forme de liste" at bounding box center [89, 400] width 87 height 29
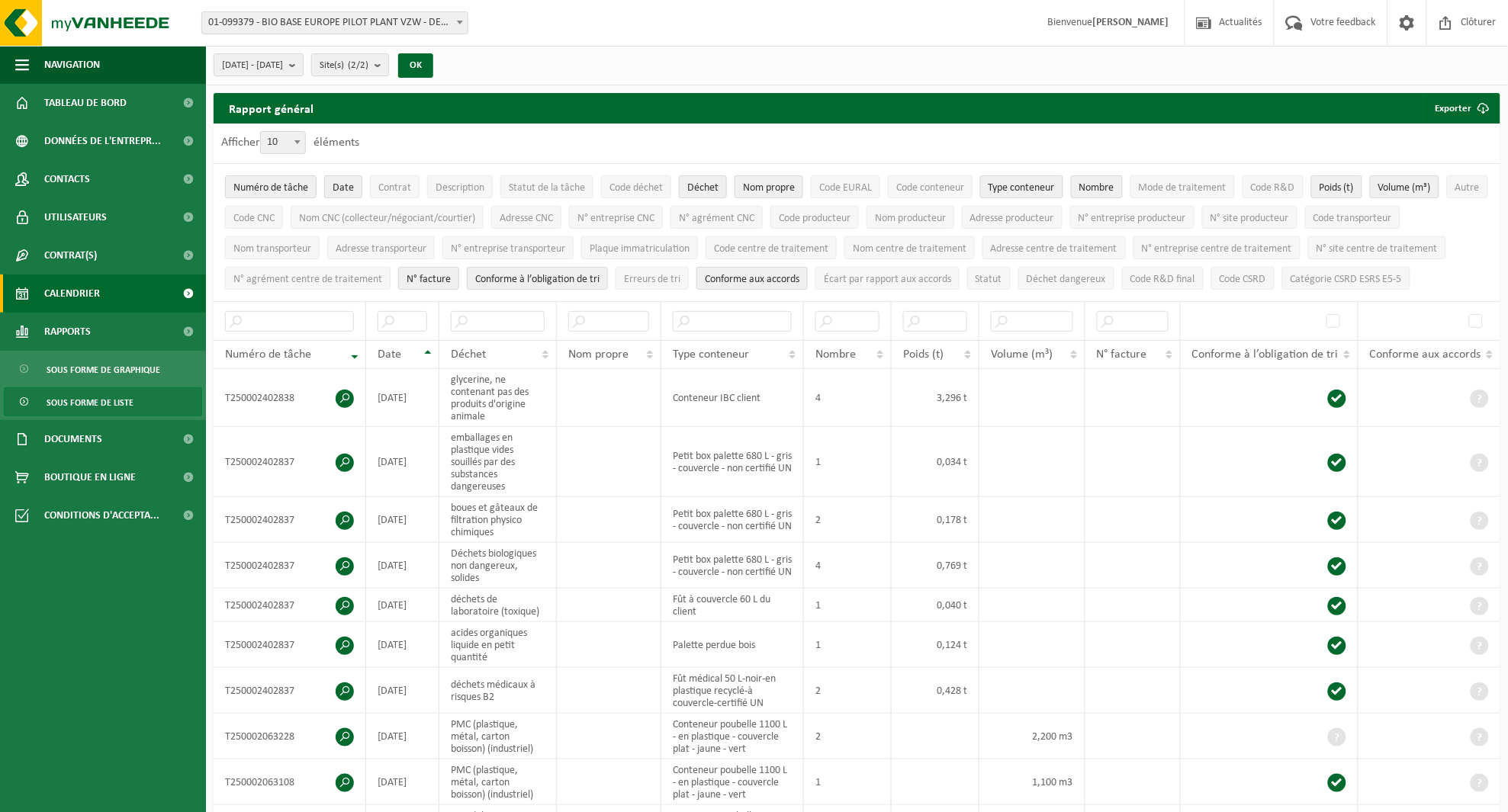
click at [61, 294] on span "Calendrier" at bounding box center [72, 294] width 55 height 38
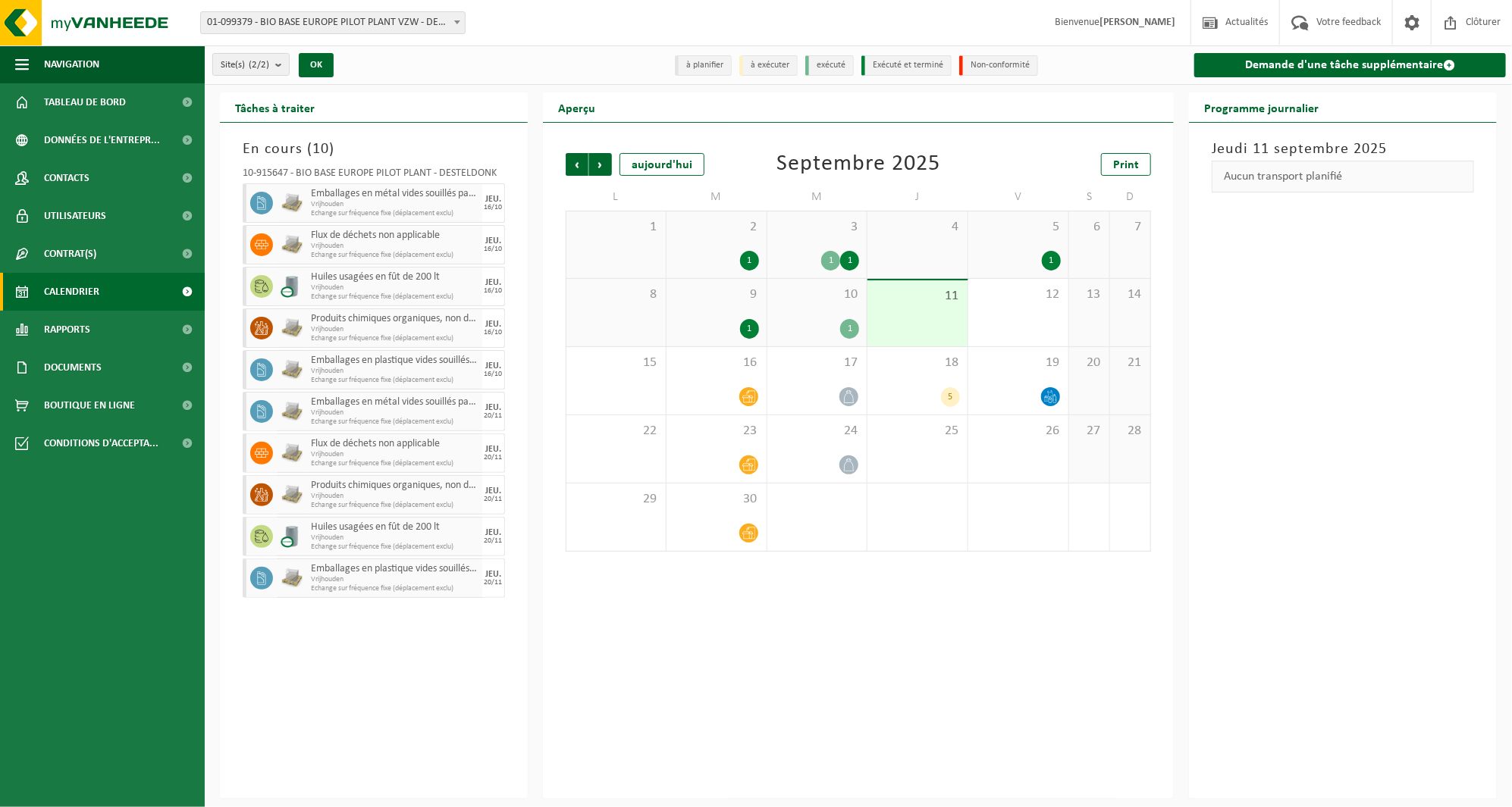
click at [581, 152] on div "Précédent Suivant [DATE] [DATE] Print L M M J V S D 1 2 1 3 1 1 4 5 1 6 7 8 9 1…" at bounding box center [858, 352] width 600 height 429
click at [578, 160] on span "Précédent" at bounding box center [577, 164] width 23 height 23
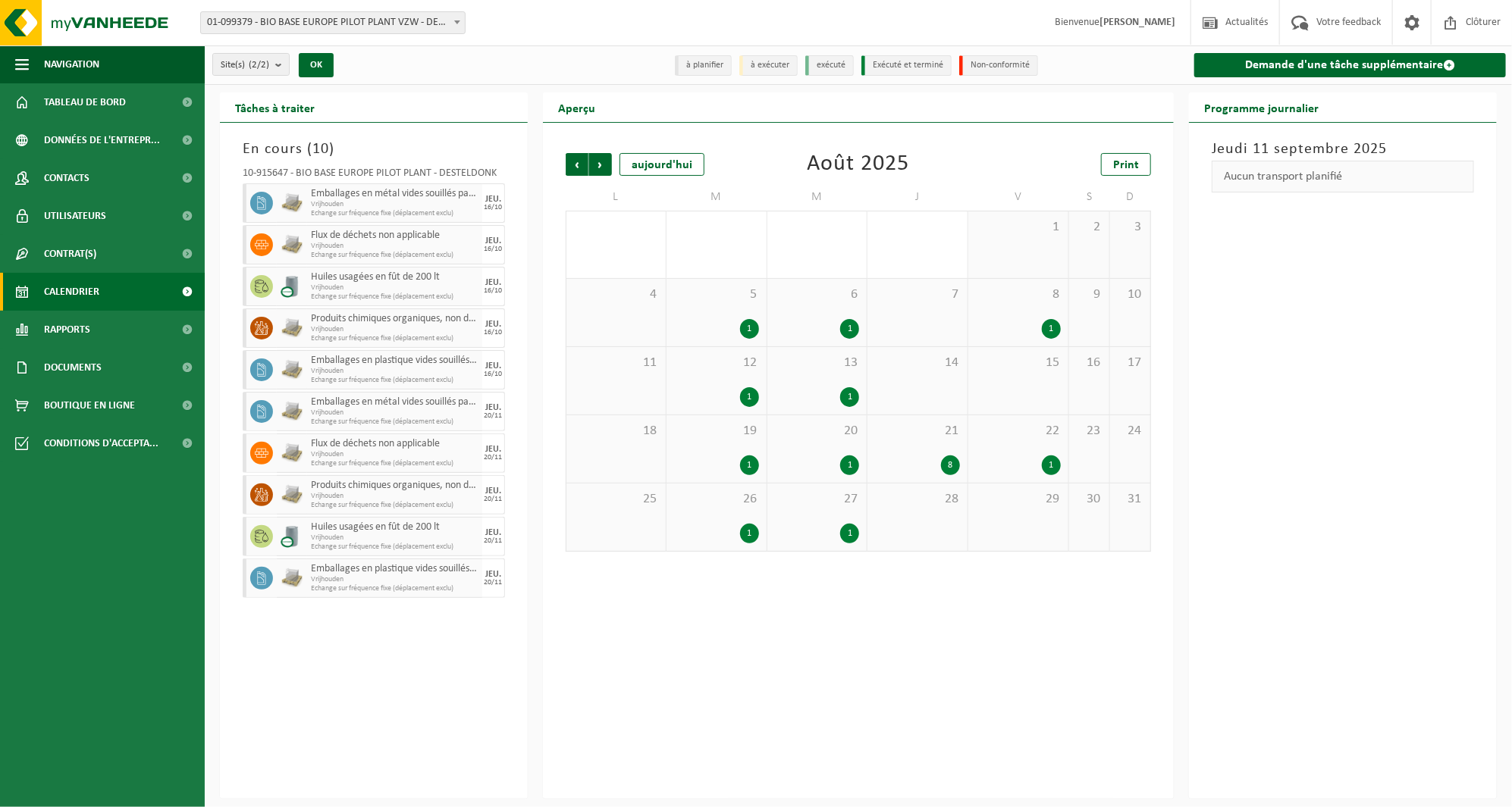
click at [577, 163] on span "Précédent" at bounding box center [577, 164] width 23 height 23
click at [929, 388] on div "12" at bounding box center [917, 398] width 85 height 20
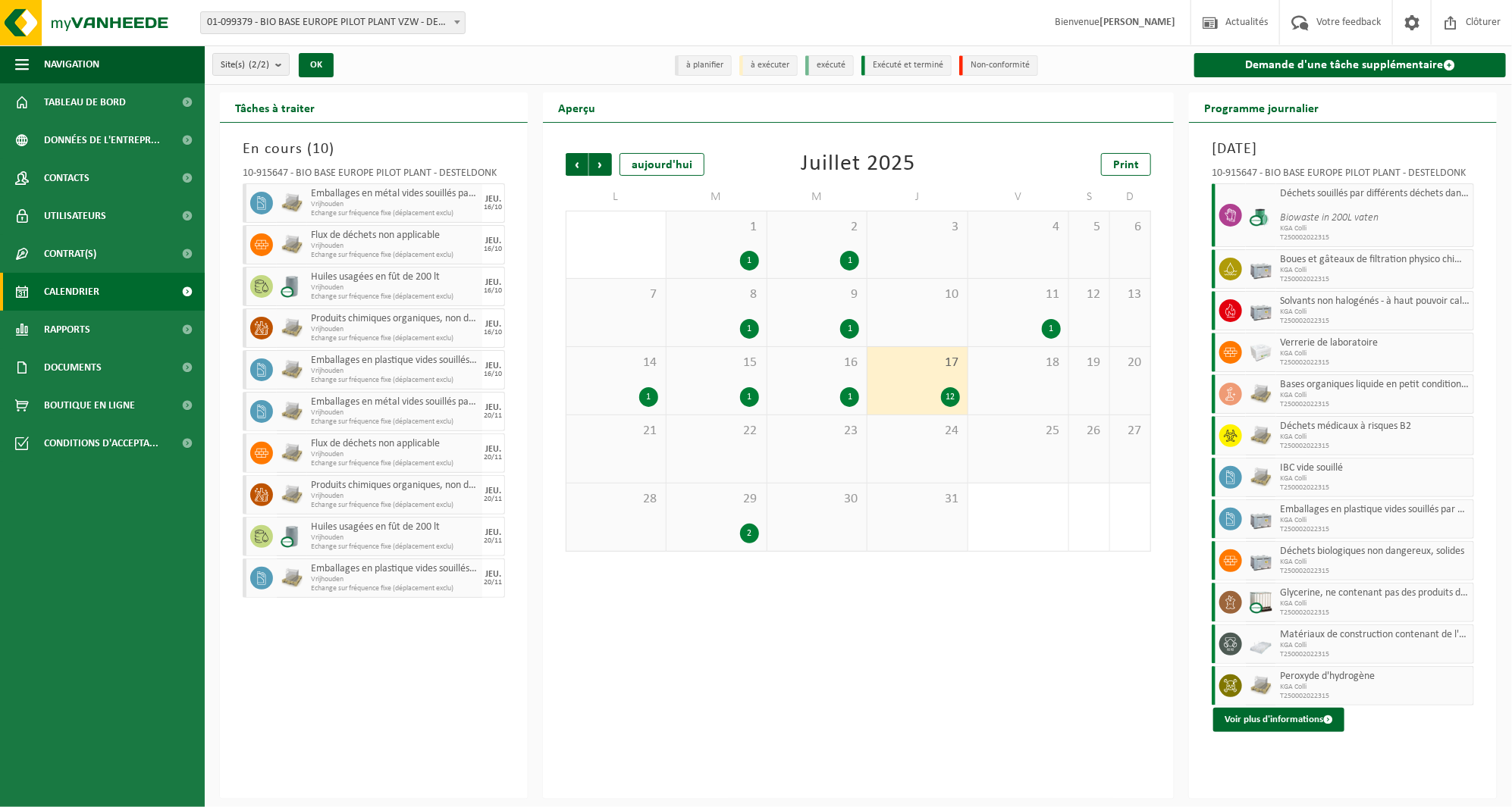
click at [1347, 660] on span "T250002022315" at bounding box center [1375, 655] width 190 height 9
click at [1287, 725] on button "Voir plus d'informations" at bounding box center [1278, 720] width 131 height 24
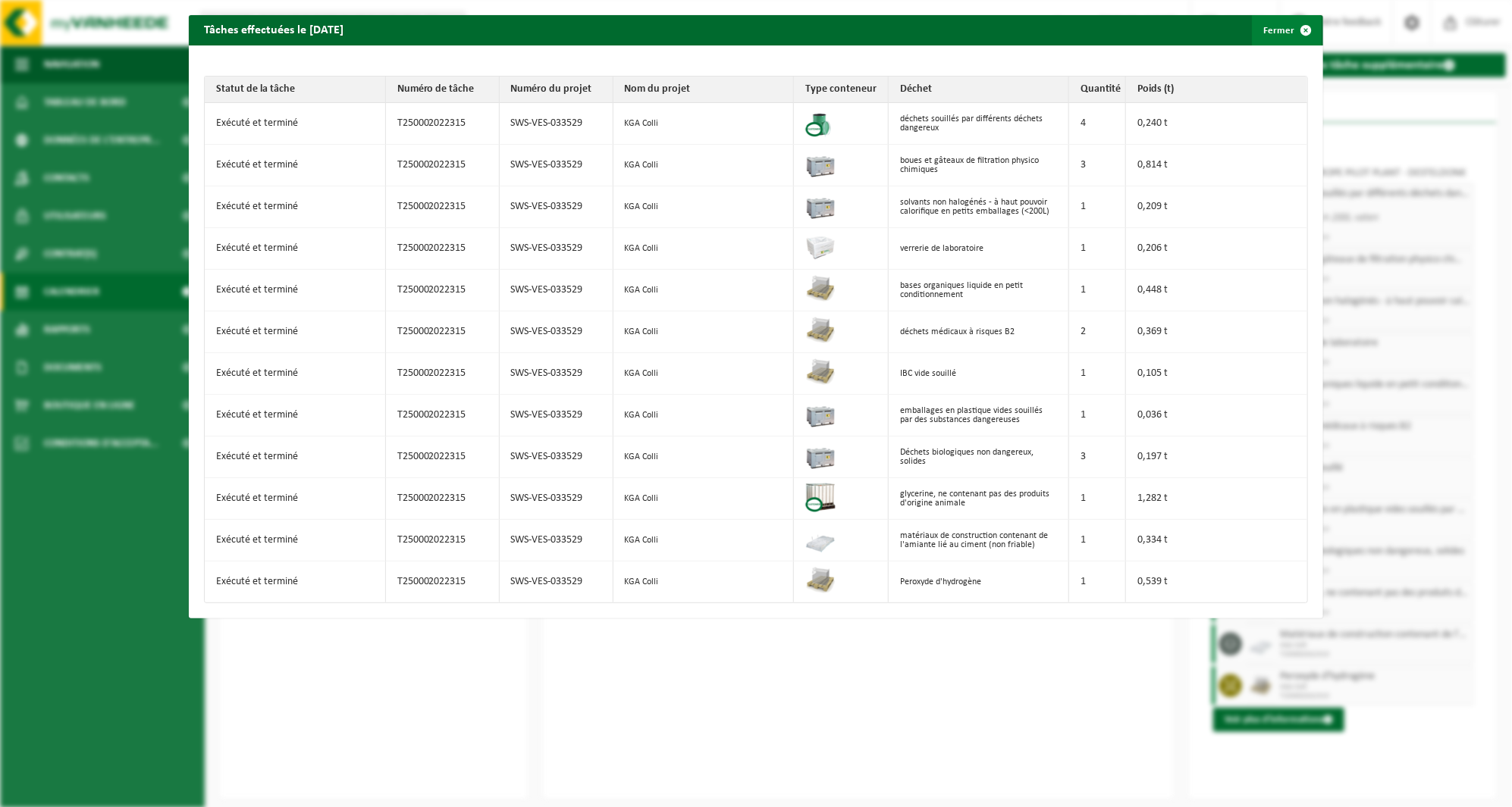
click at [1257, 36] on button "Fermer" at bounding box center [1286, 31] width 70 height 31
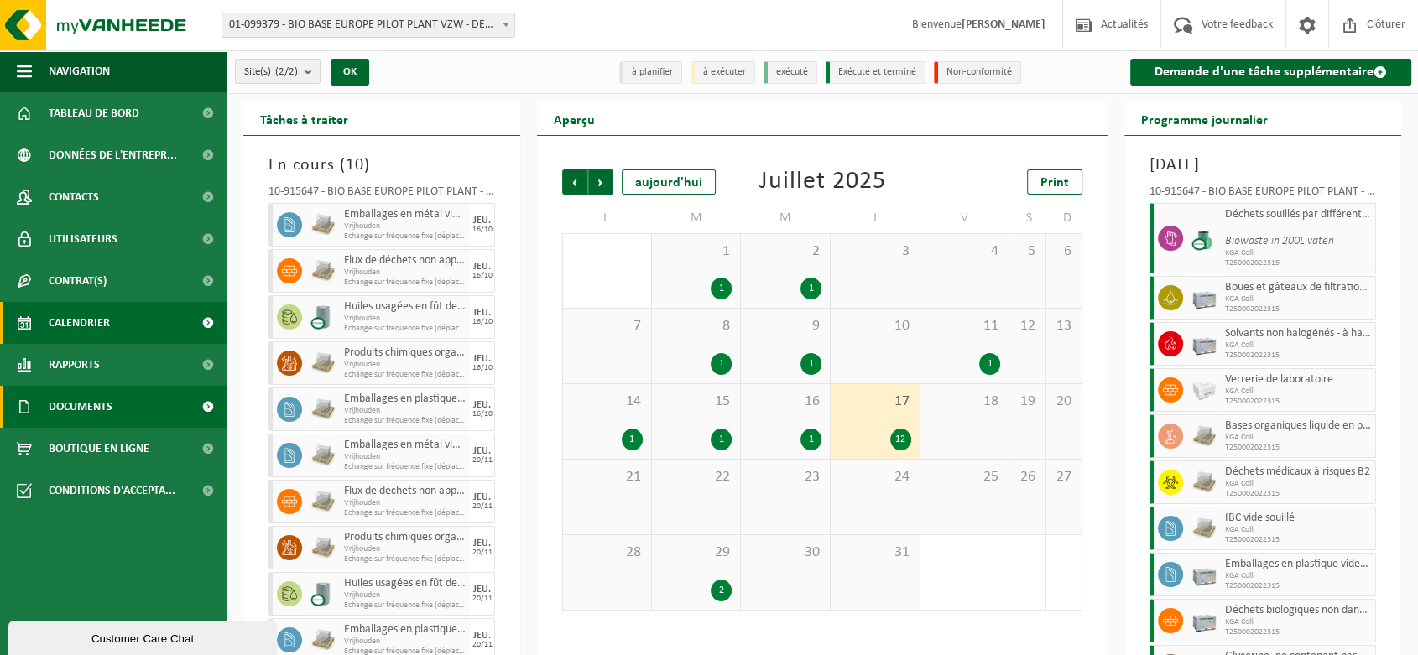
click at [105, 406] on span "Documents" at bounding box center [81, 407] width 64 height 42
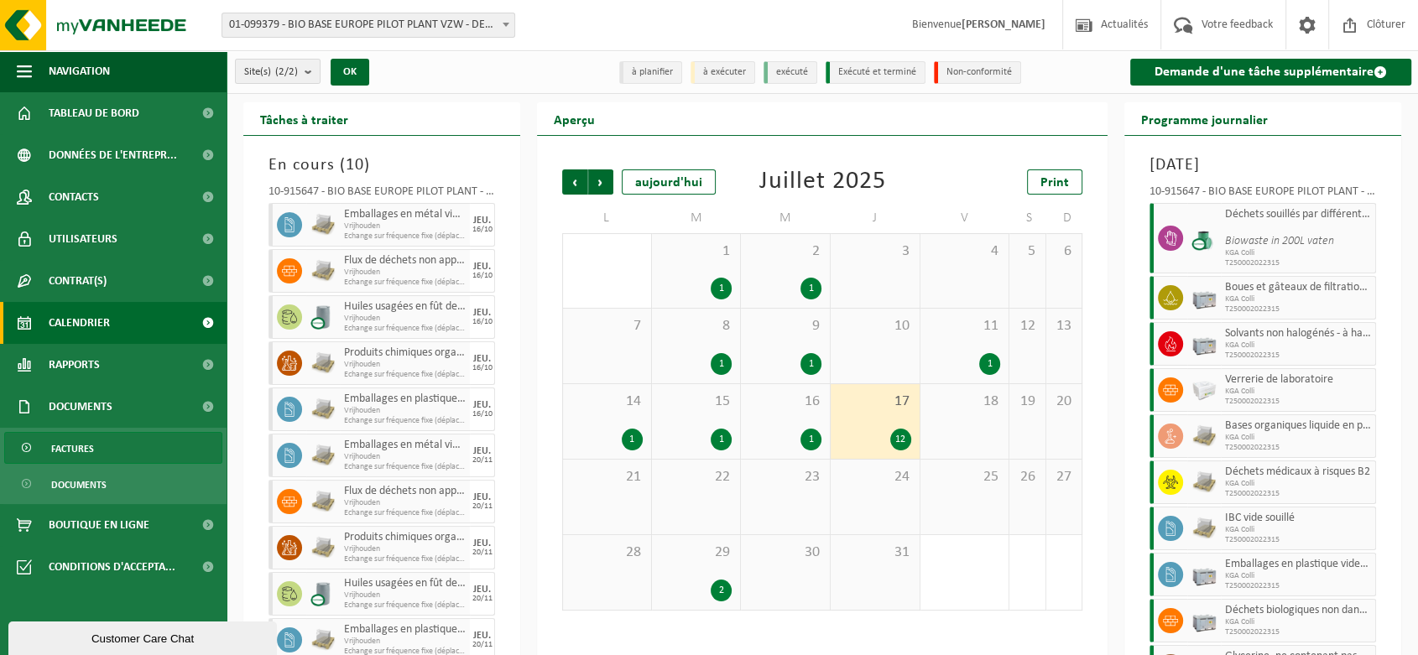
click at [101, 454] on link "Factures" at bounding box center [113, 448] width 218 height 32
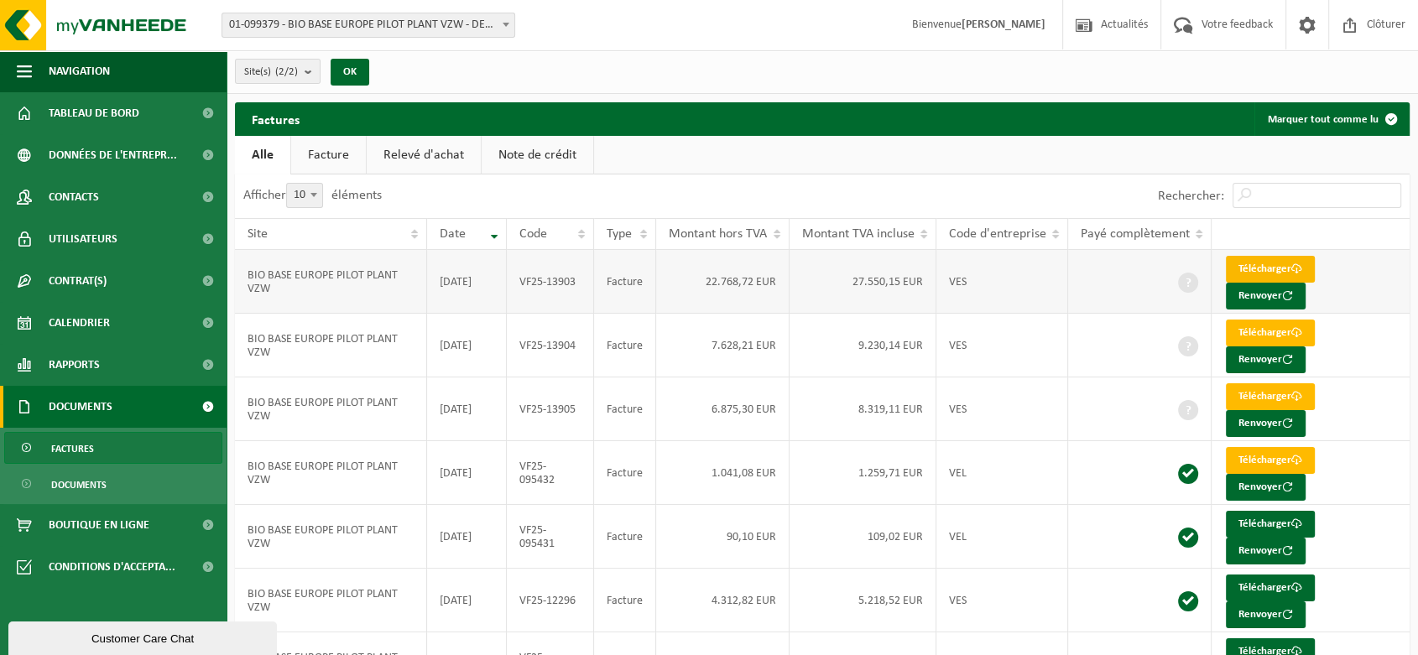
click at [1282, 266] on link "Télécharger" at bounding box center [1270, 269] width 89 height 27
click at [1271, 334] on link "Télécharger" at bounding box center [1270, 333] width 89 height 27
